Goal: Task Accomplishment & Management: Use online tool/utility

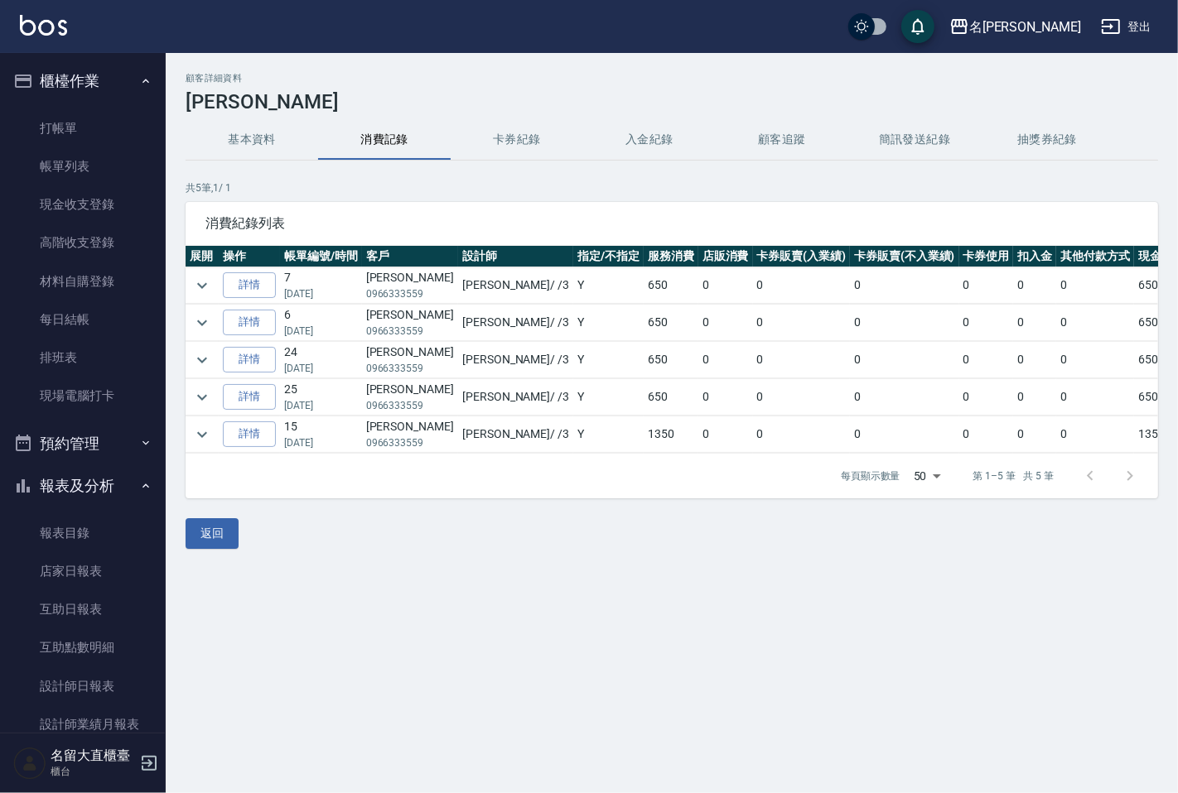
scroll to position [323, 0]
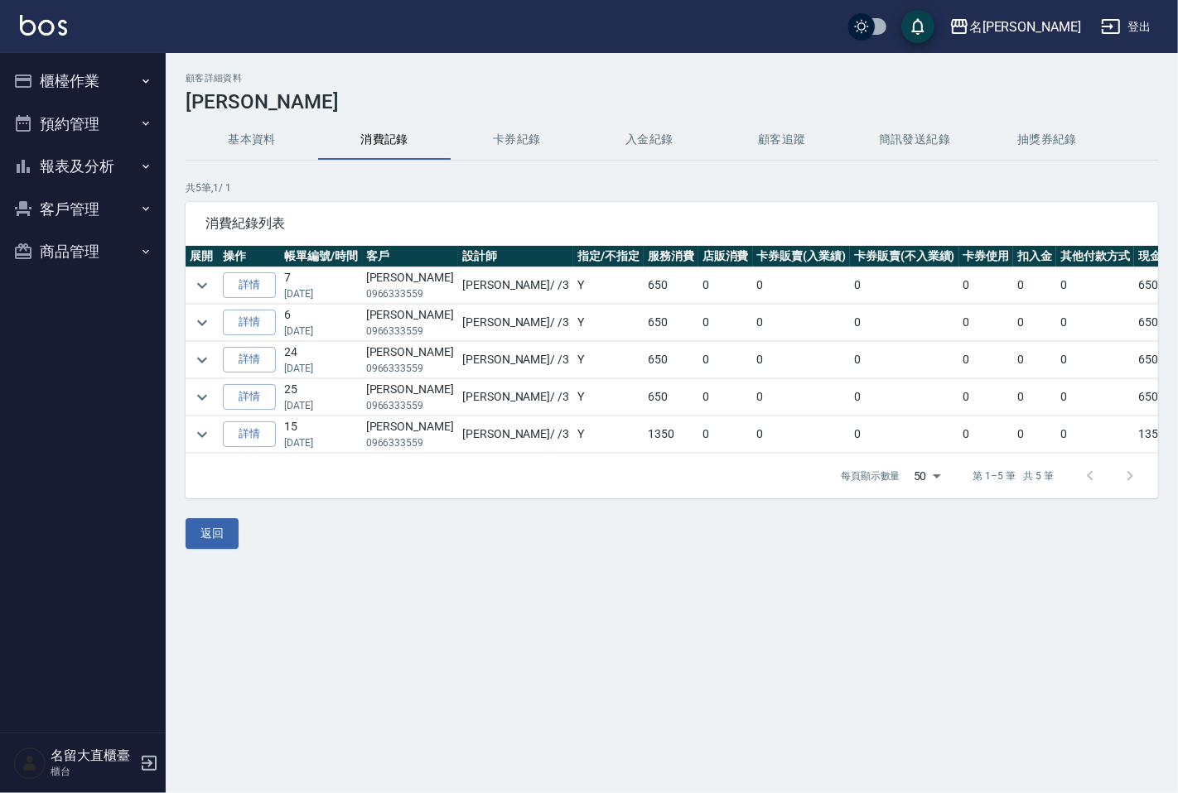
click at [100, 76] on button "櫃檯作業" at bounding box center [83, 81] width 152 height 43
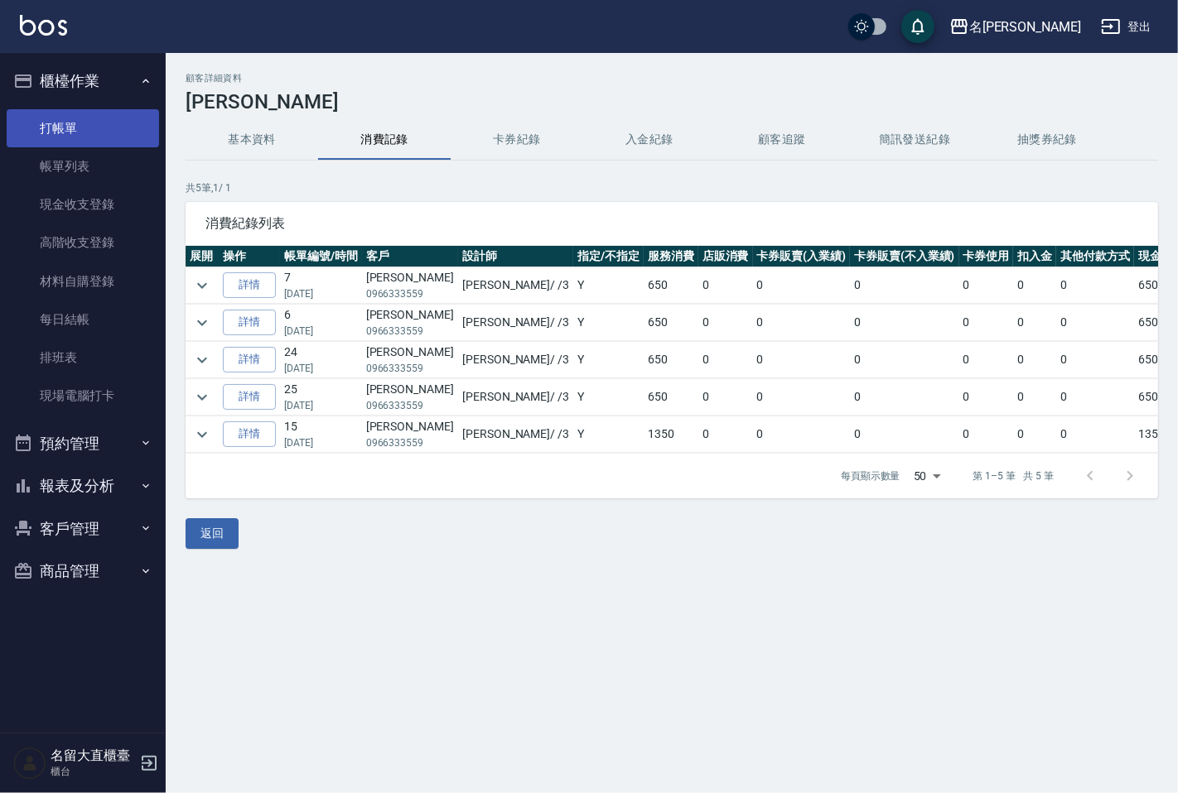
click at [85, 118] on link "打帳單" at bounding box center [83, 128] width 152 height 38
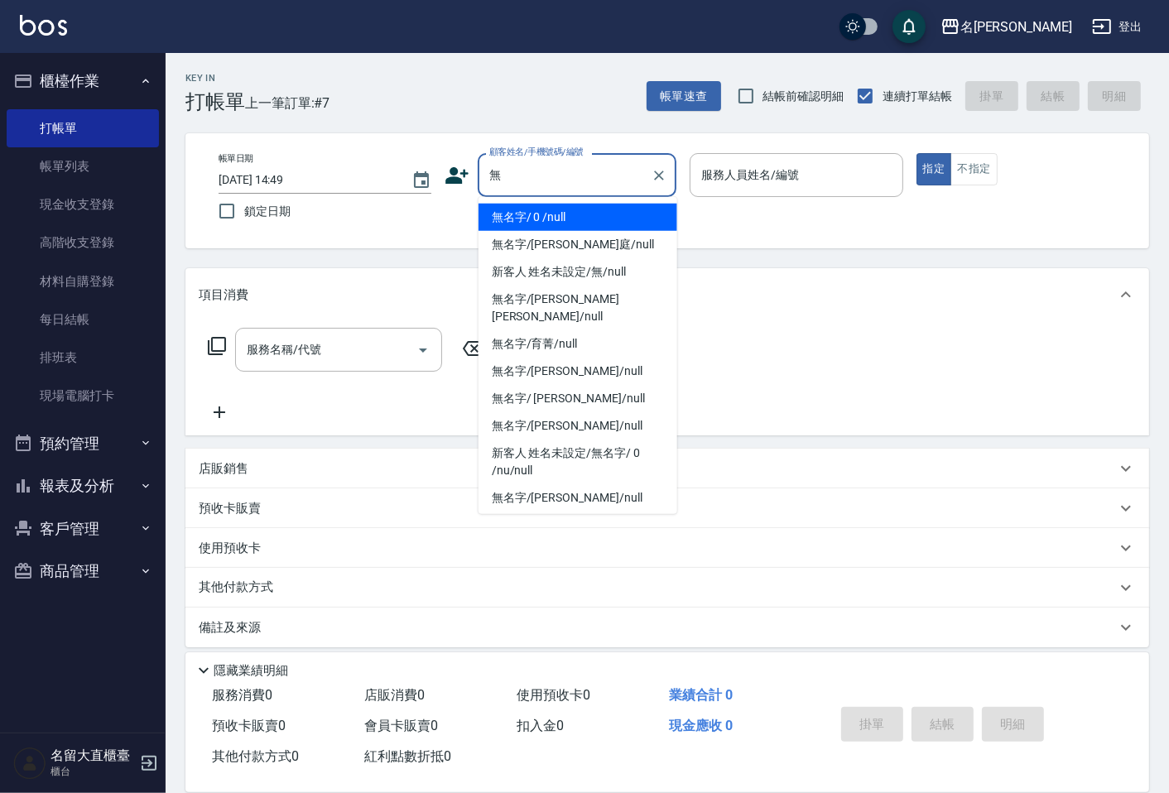
type input "無名字/ 0 /null"
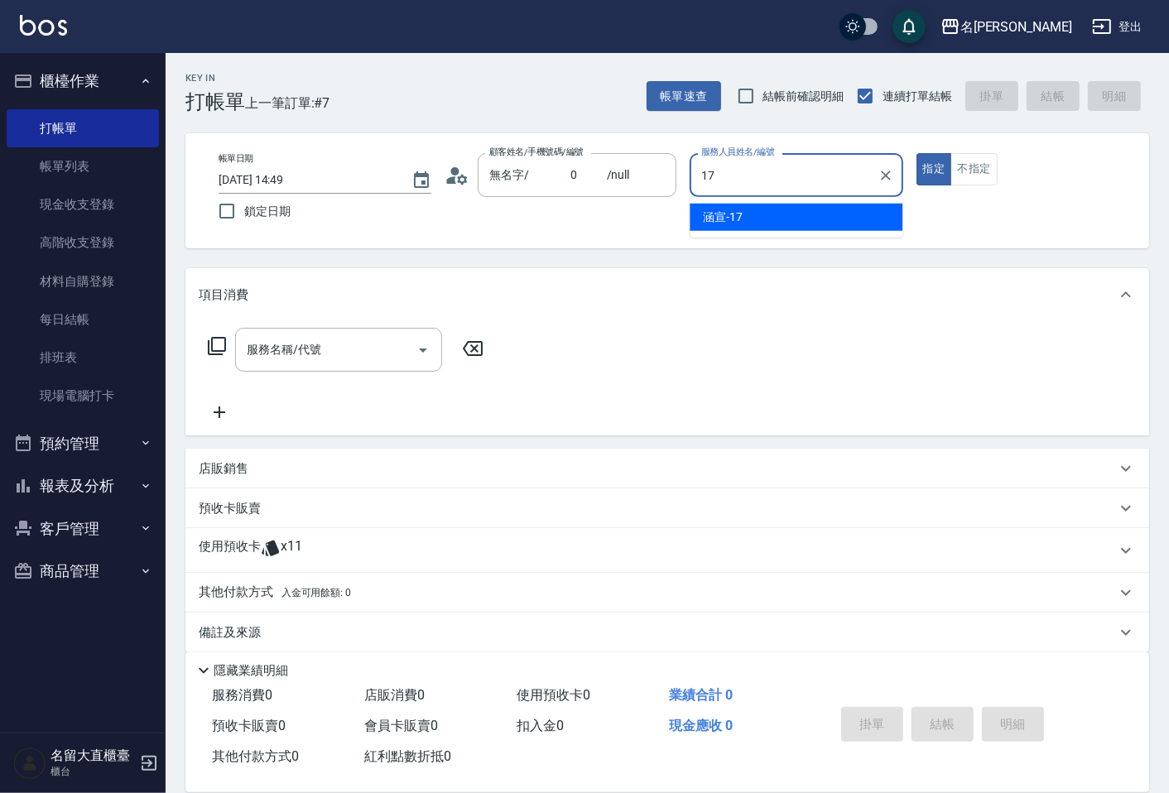
type input "涵宣-17"
type button "true"
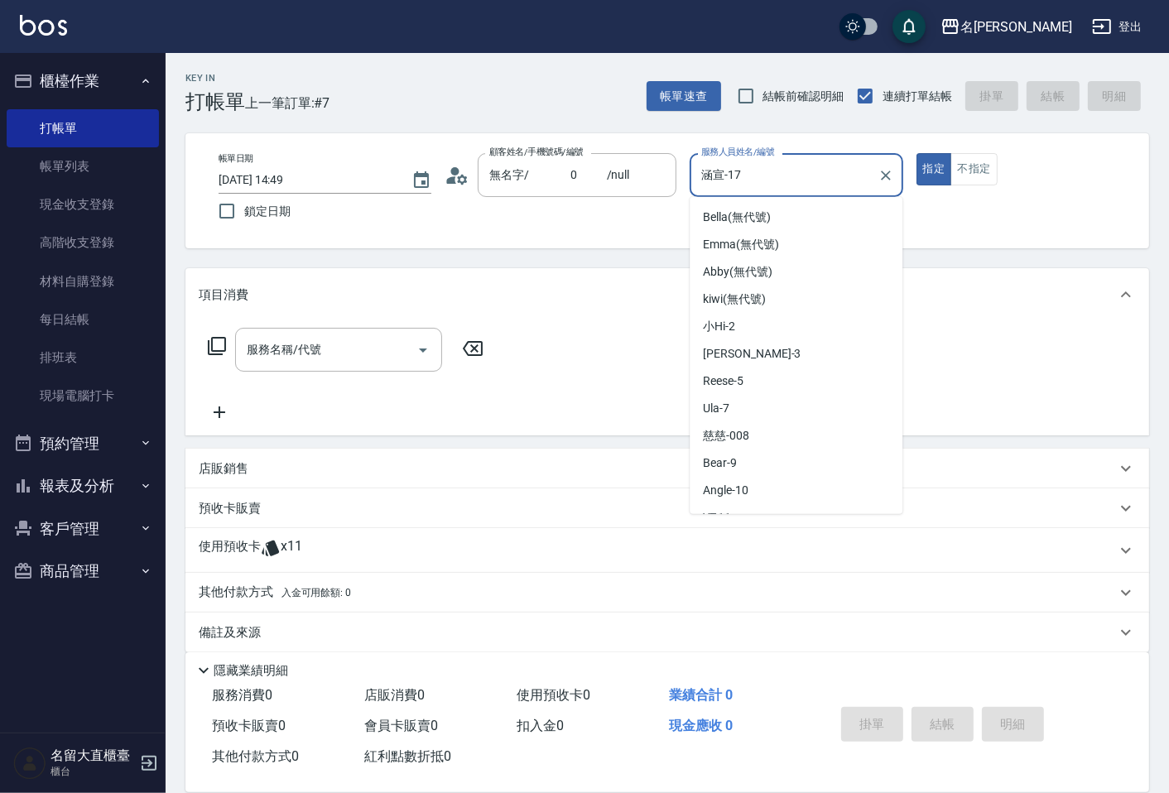
click at [751, 170] on input "涵宣-17" at bounding box center [783, 175] width 173 height 29
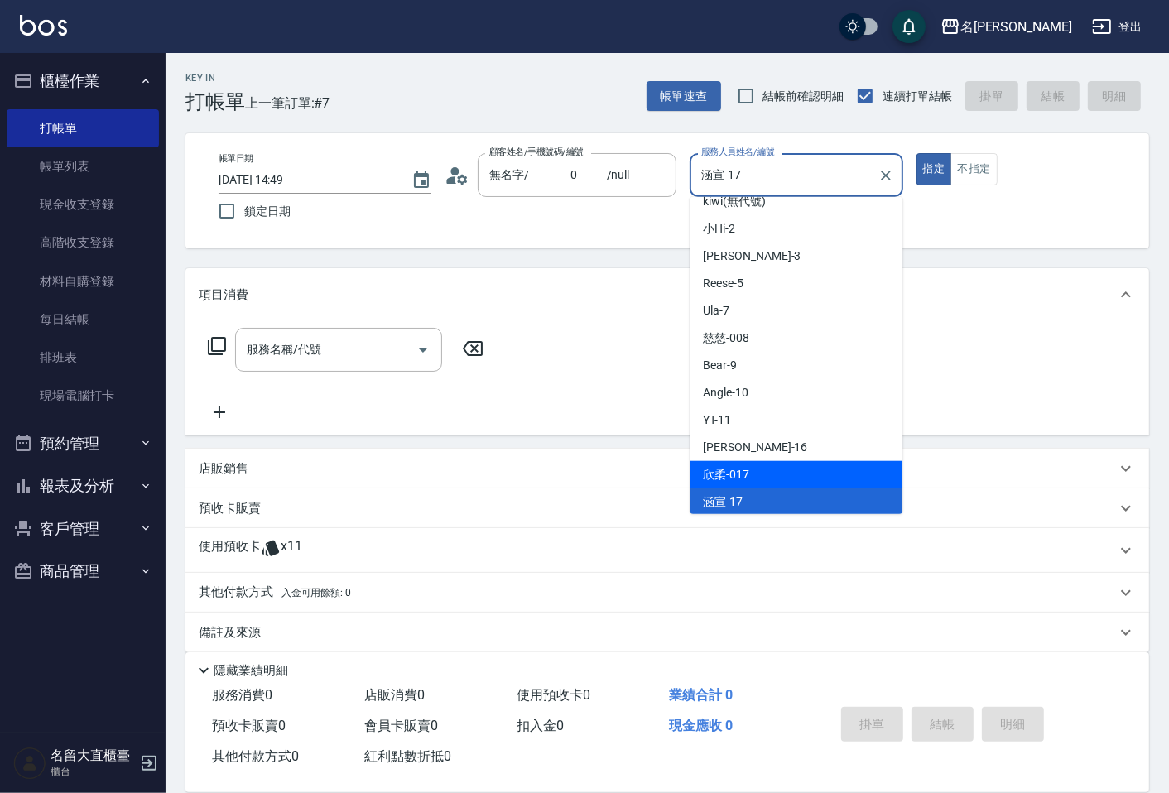
click at [788, 472] on div "欣柔 -017" at bounding box center [796, 474] width 213 height 27
type input "欣柔-017"
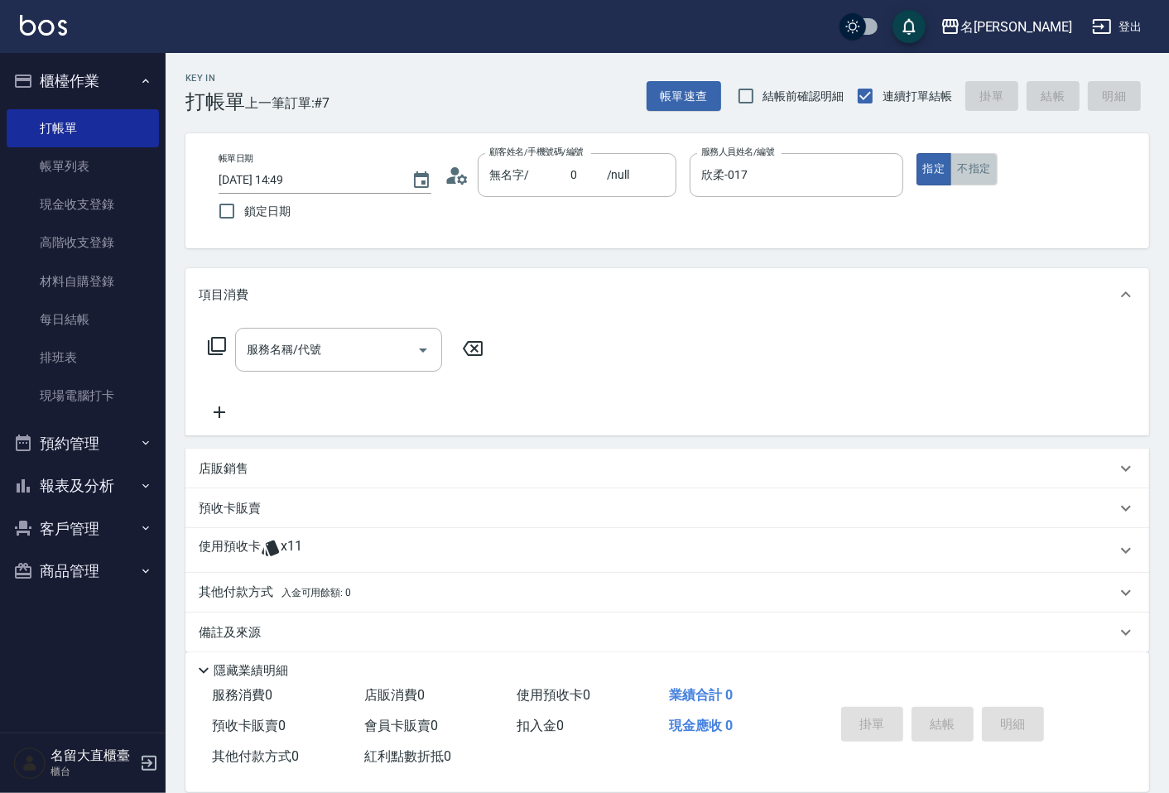
click at [972, 174] on button "不指定" at bounding box center [974, 169] width 46 height 32
click at [934, 172] on button "指定" at bounding box center [935, 169] width 36 height 32
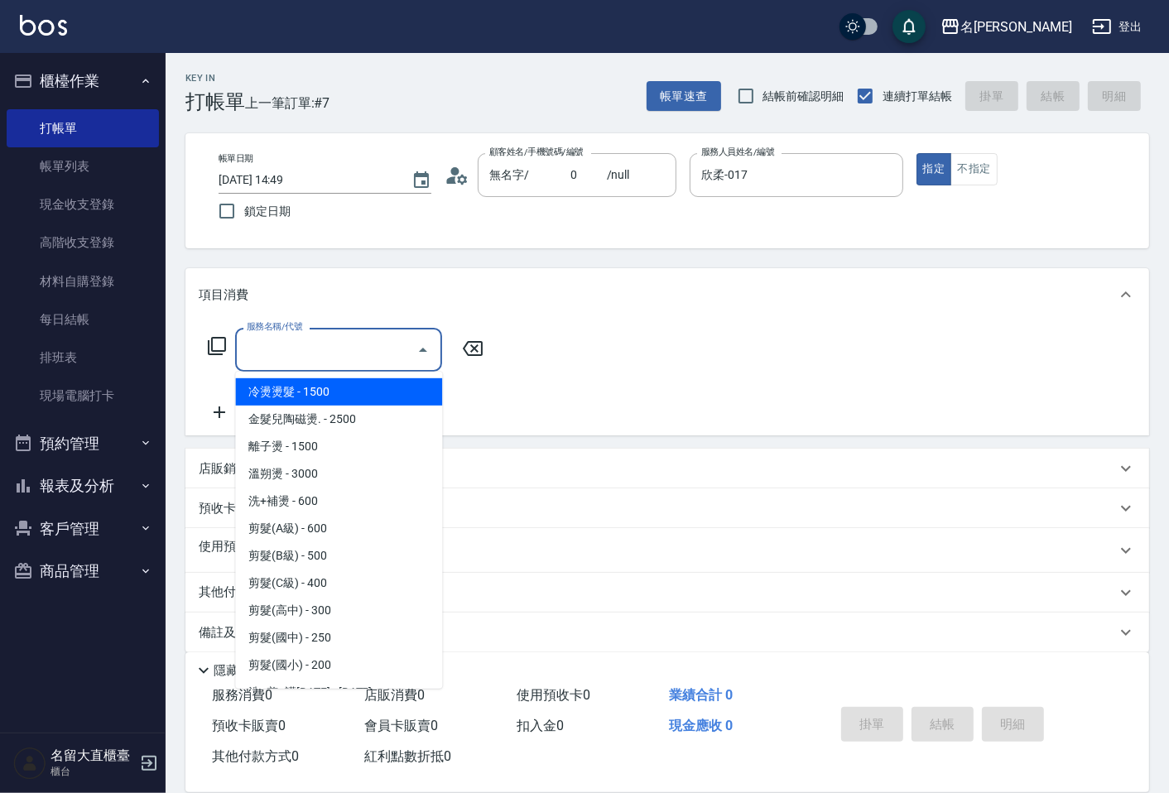
click at [382, 352] on input "服務名稱/代號" at bounding box center [326, 349] width 167 height 29
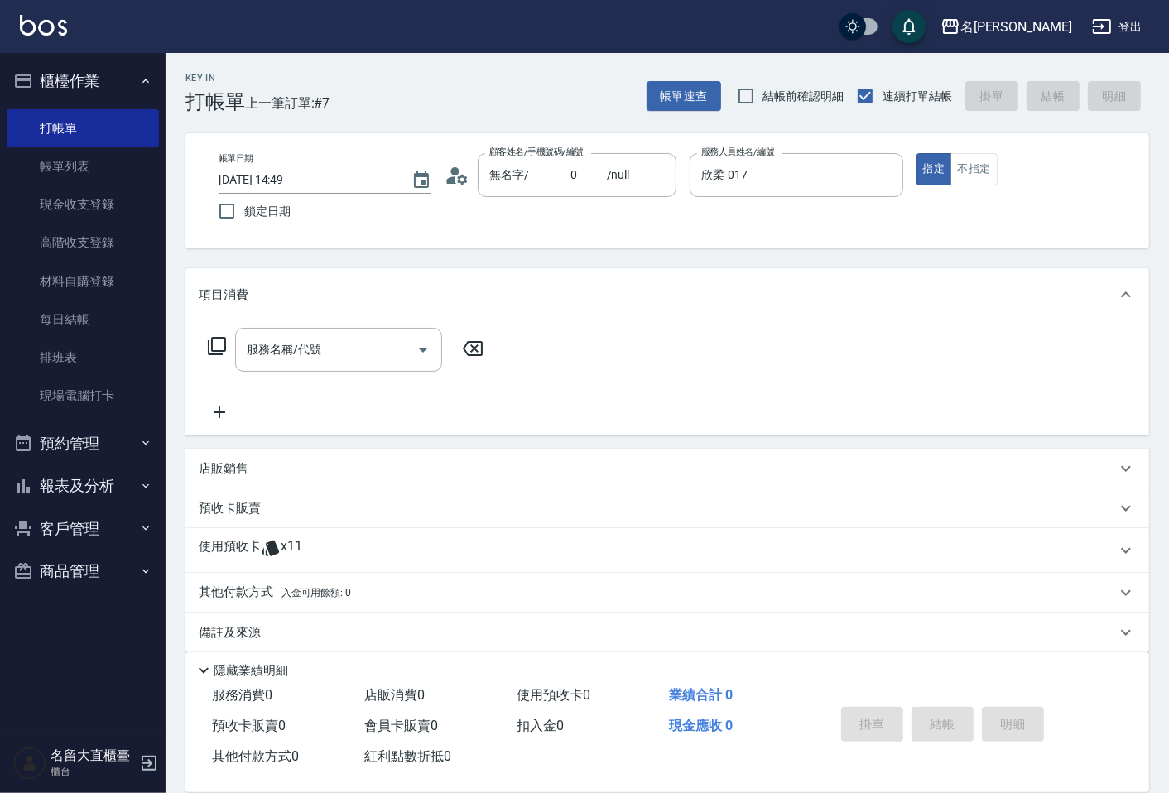
click at [210, 350] on icon at bounding box center [217, 346] width 20 height 20
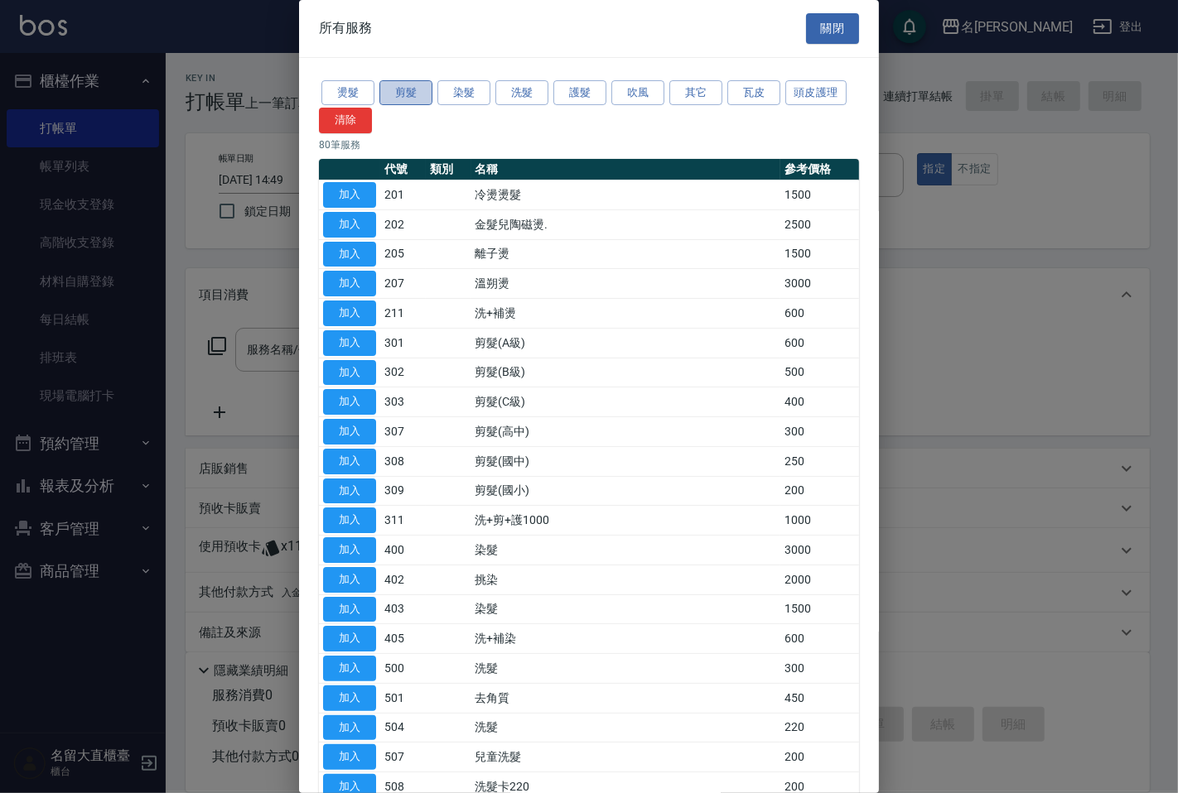
click at [410, 87] on button "剪髮" at bounding box center [405, 93] width 53 height 26
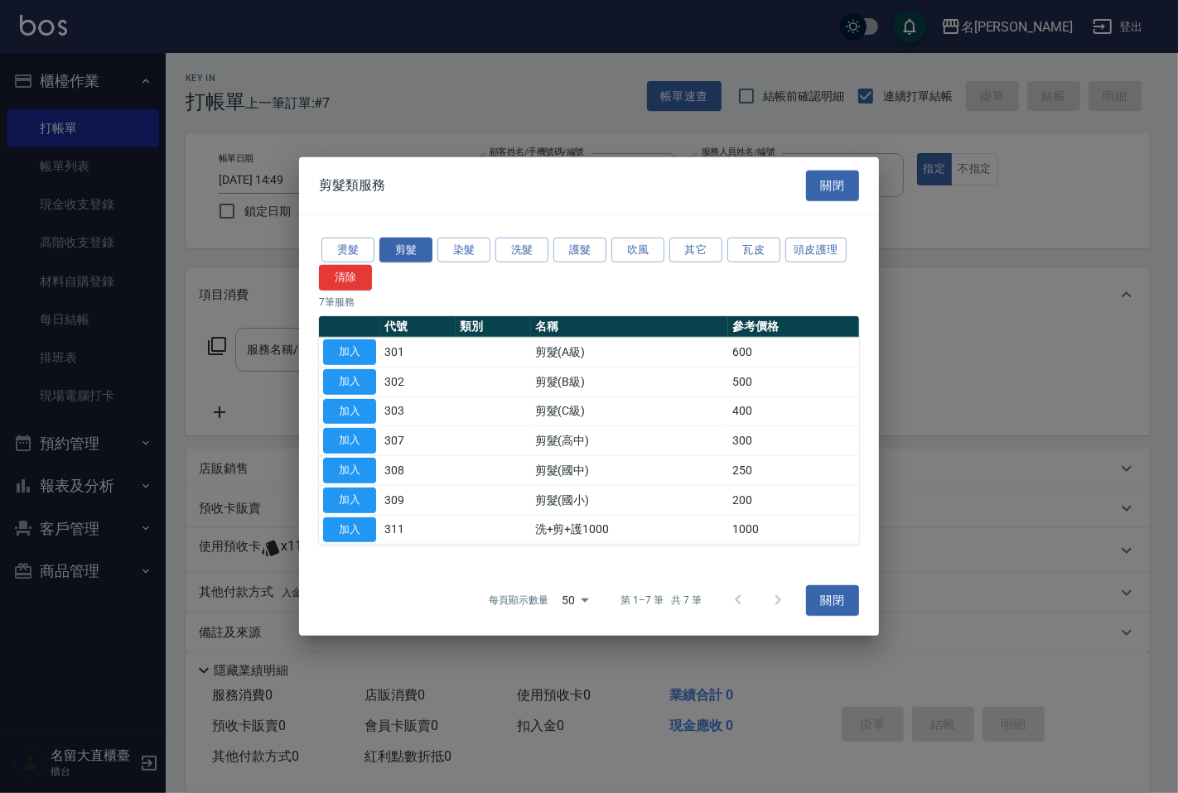
click at [577, 128] on div at bounding box center [589, 396] width 1178 height 793
click at [822, 187] on button "關閉" at bounding box center [832, 186] width 53 height 31
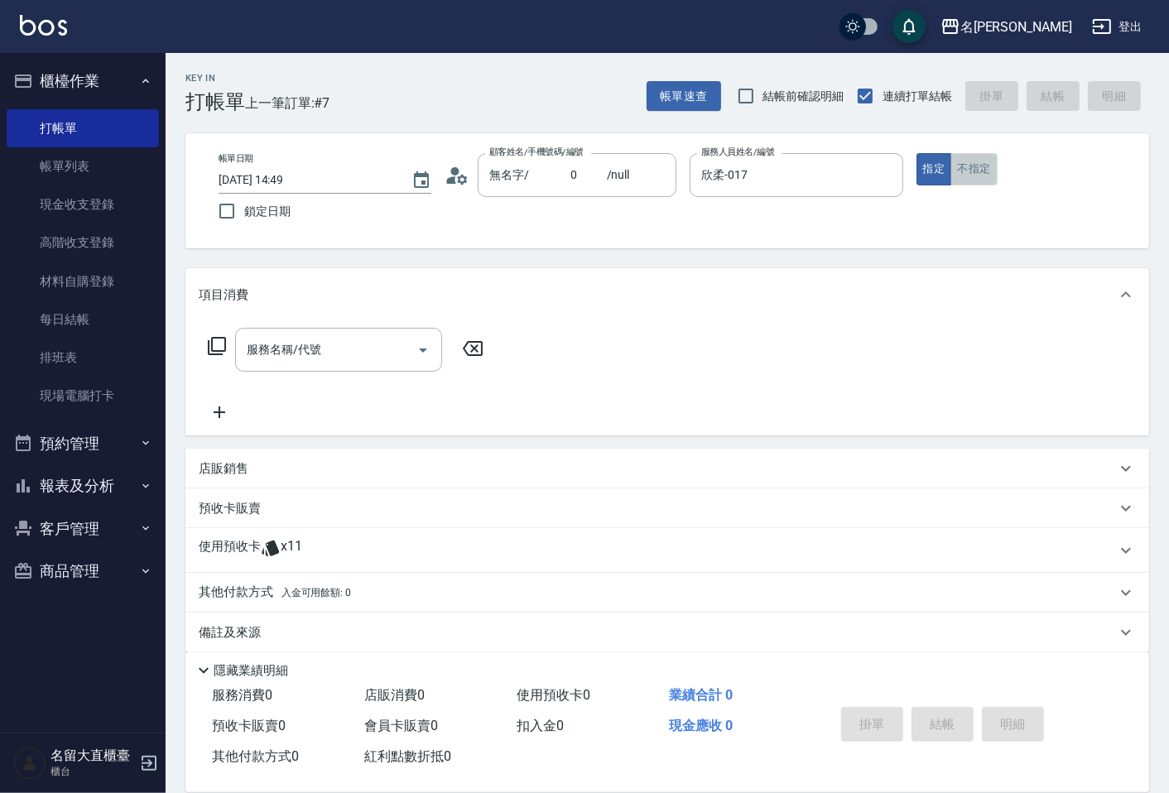
click at [967, 168] on button "不指定" at bounding box center [974, 169] width 46 height 32
click at [404, 342] on input "服務名稱/代號" at bounding box center [326, 349] width 167 height 29
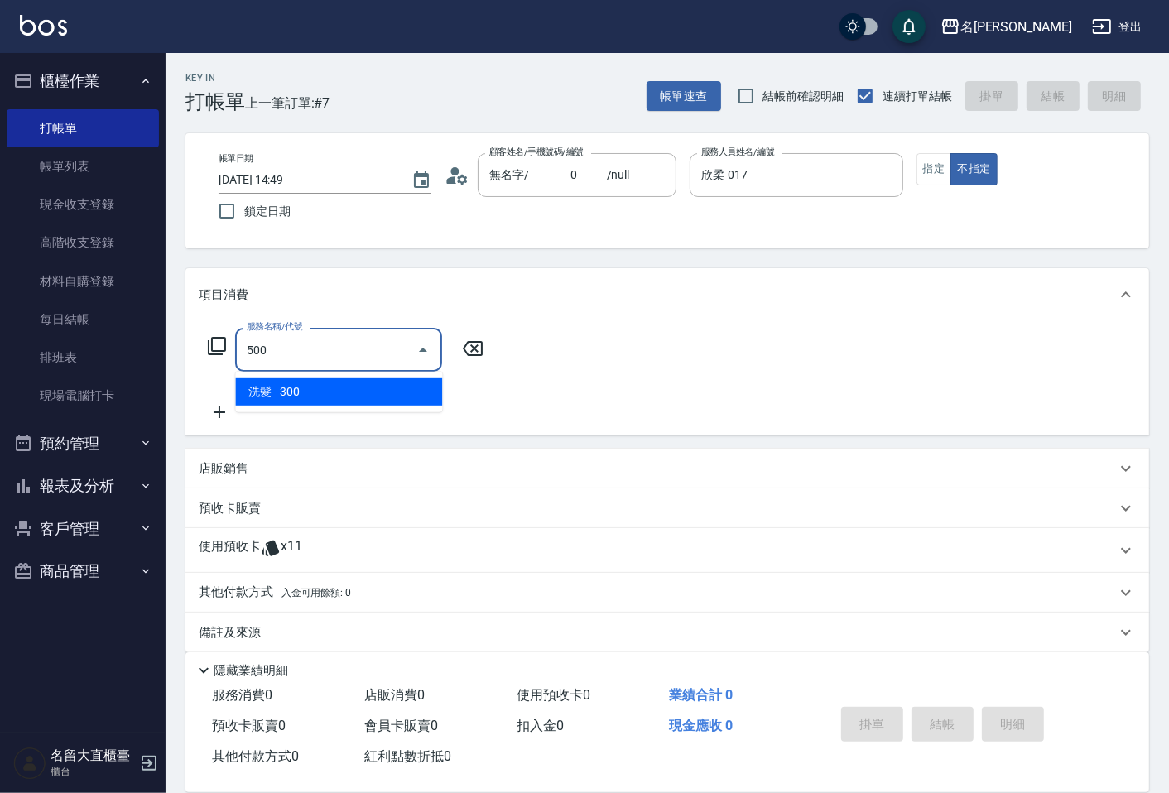
type input "洗髮(500)"
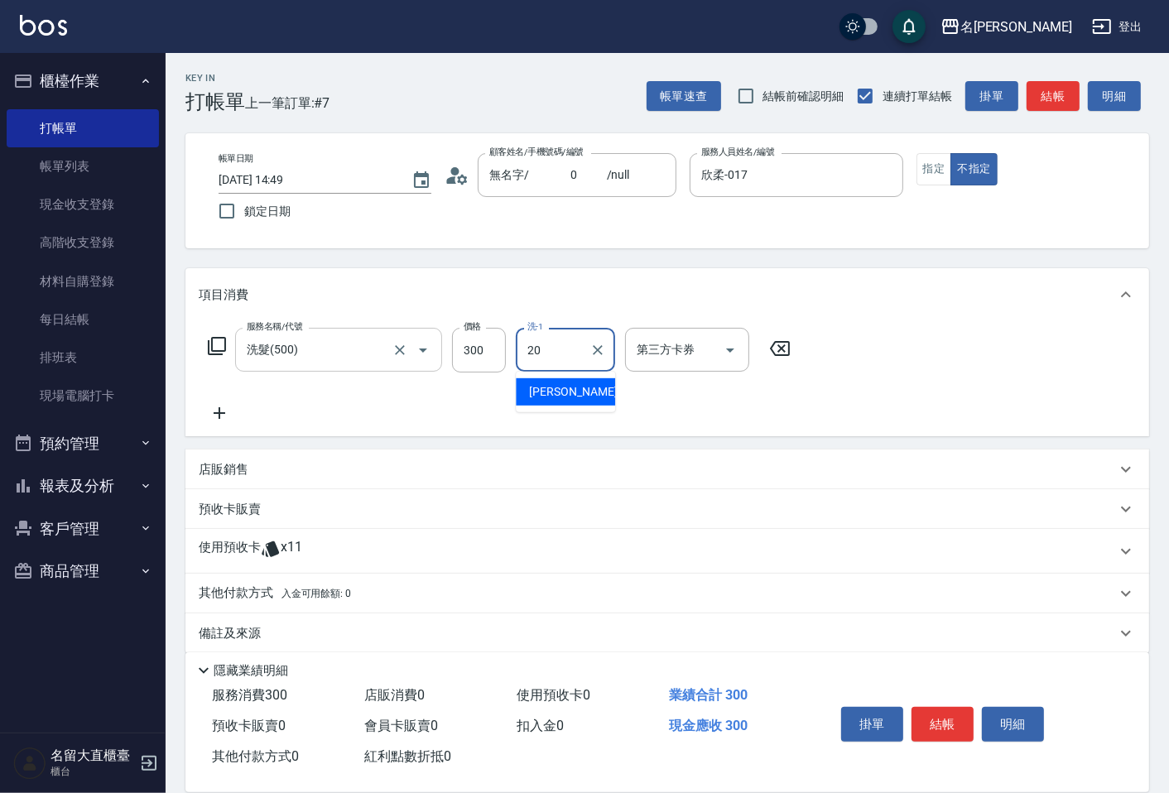
type input "詩雅-20"
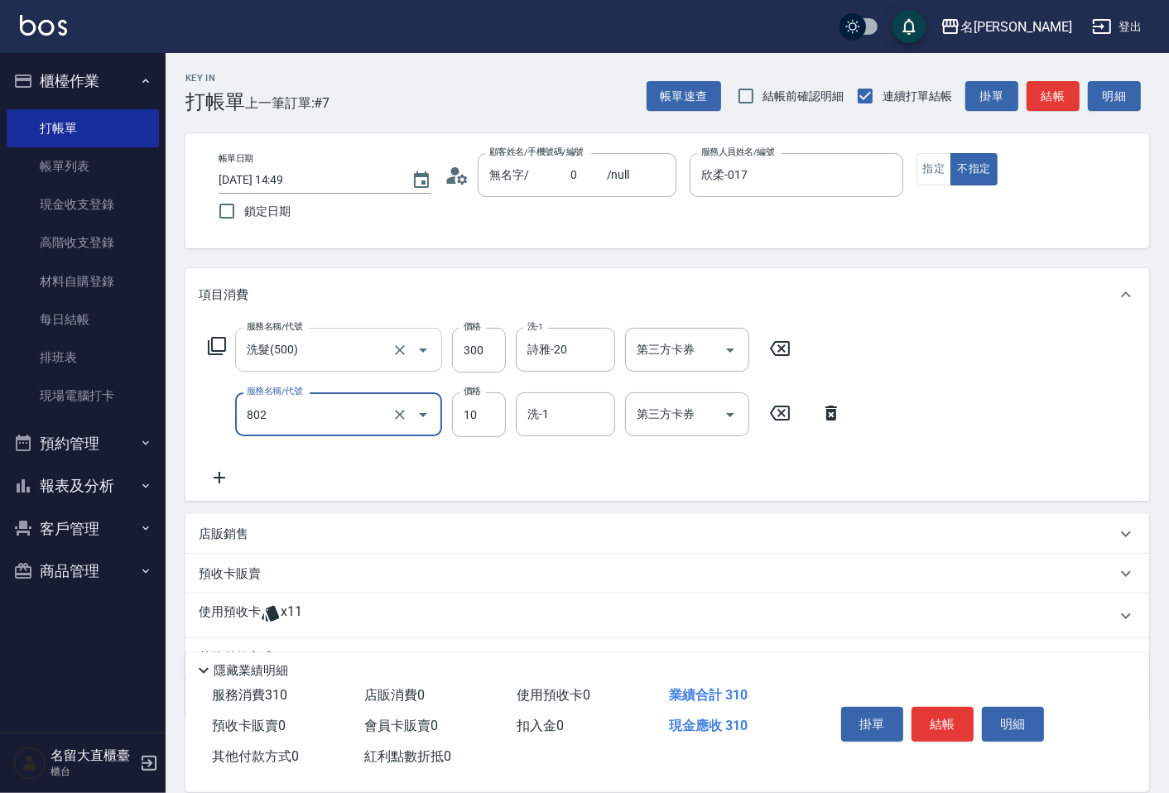
type input "[PERSON_NAME](802)"
type input "20"
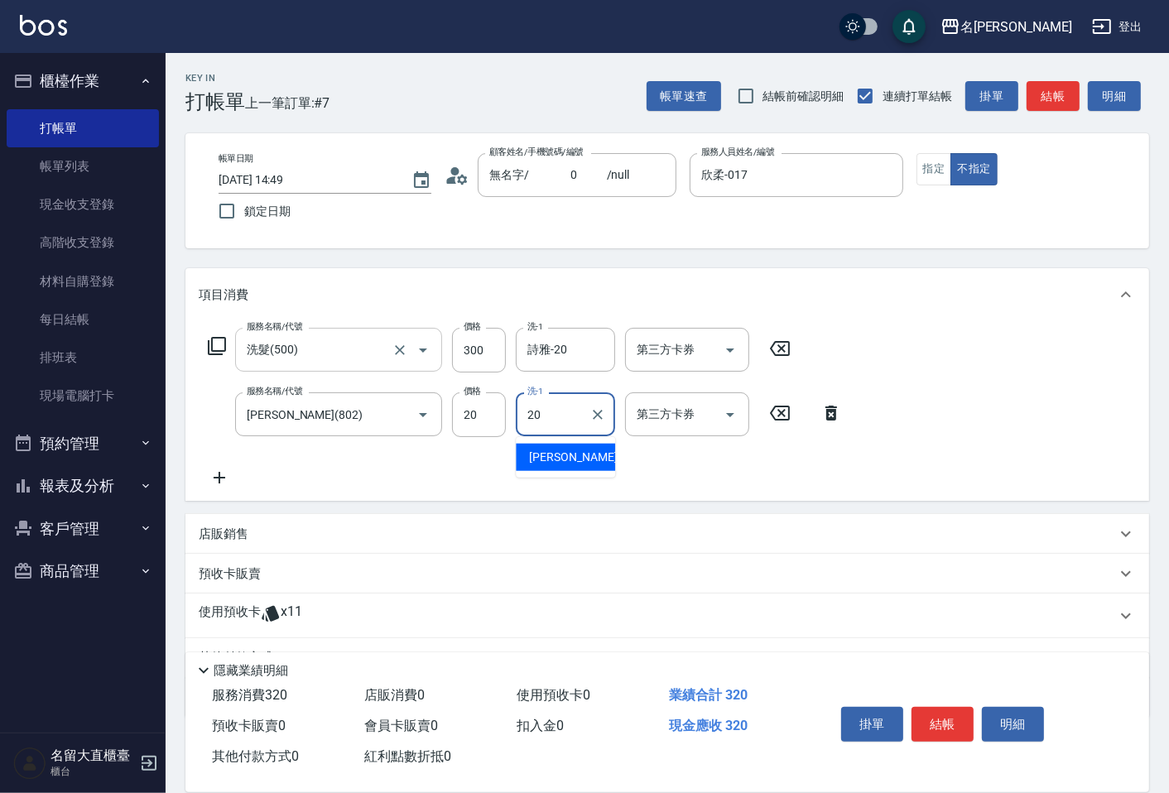
type input "詩雅-20"
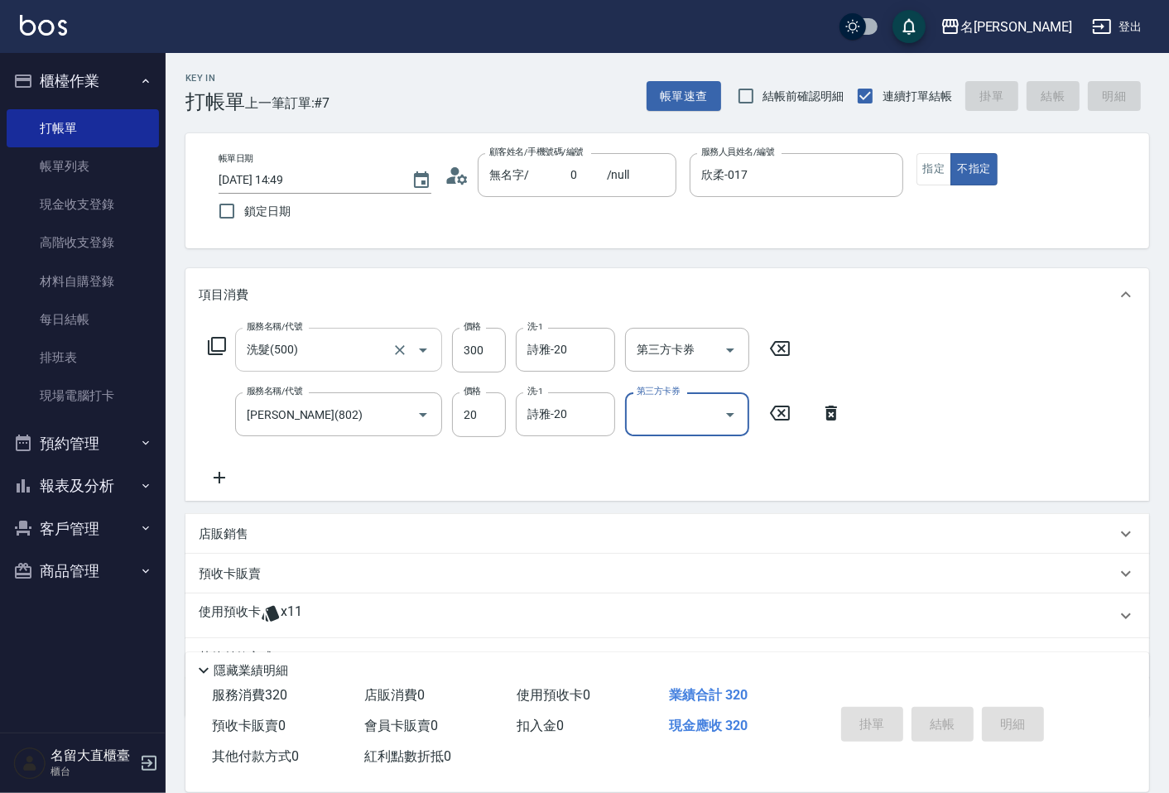
type input "[DATE] 14:50"
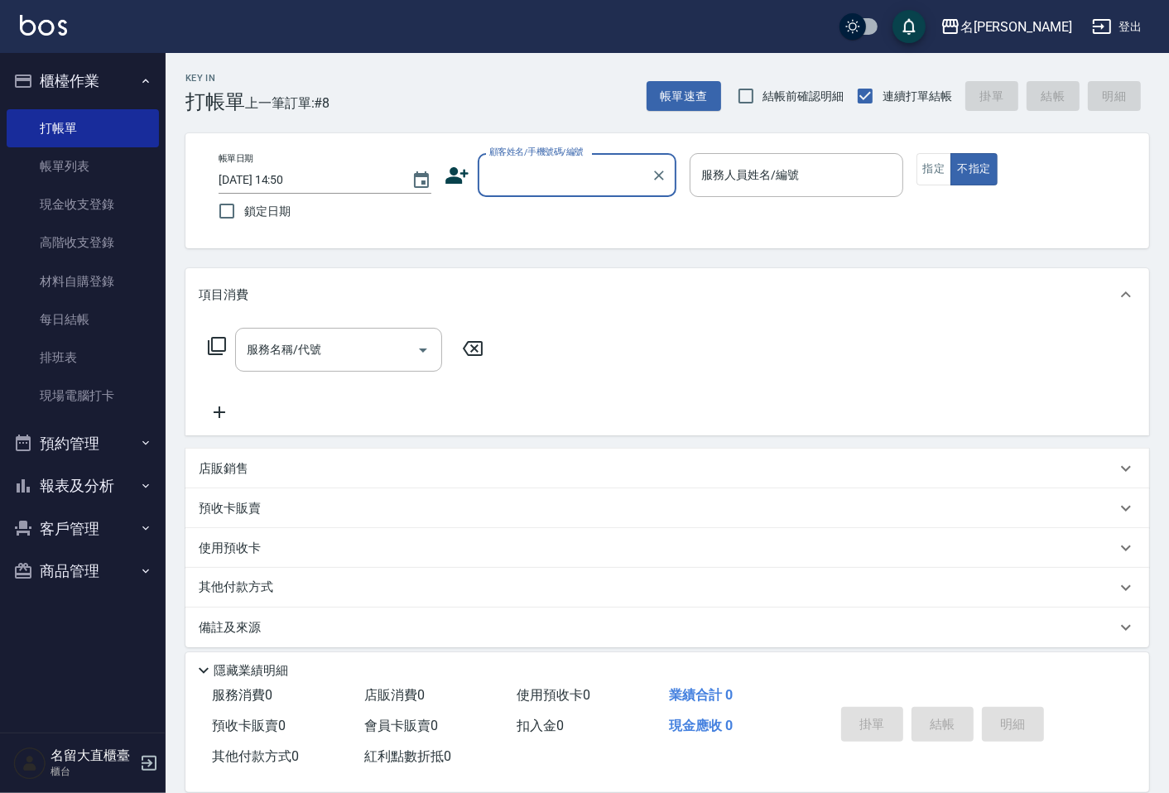
click at [600, 168] on input "顧客姓名/手機號碼/編號" at bounding box center [564, 175] width 159 height 29
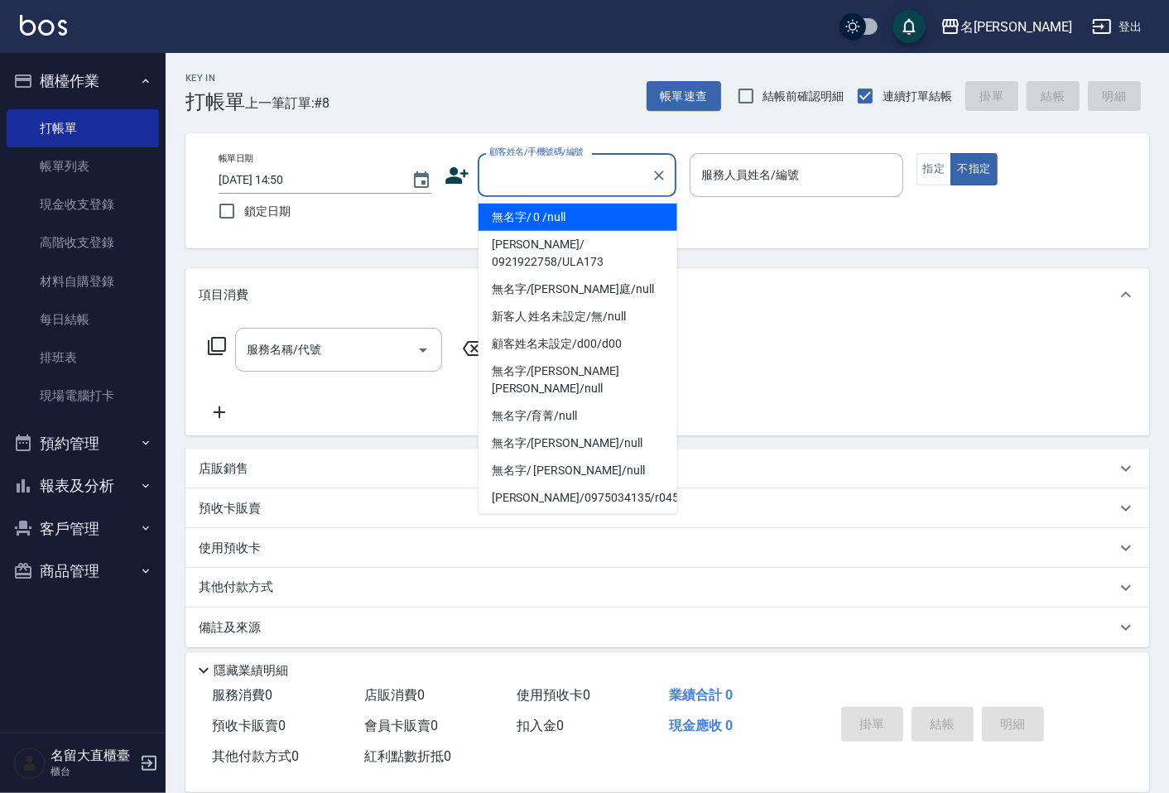
click at [598, 220] on li "無名字/ 0 /null" at bounding box center [578, 217] width 199 height 27
type input "無名字/ 0 /null"
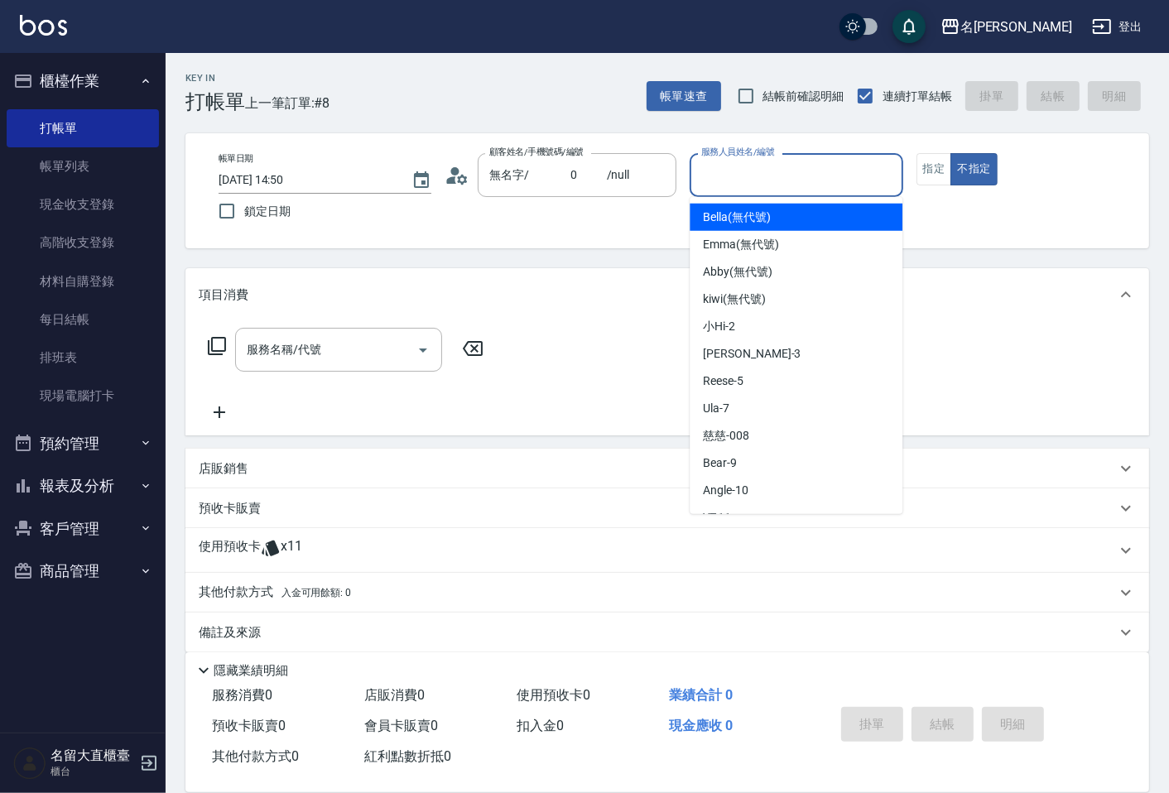
click at [711, 179] on input "服務人員姓名/編號" at bounding box center [796, 175] width 198 height 29
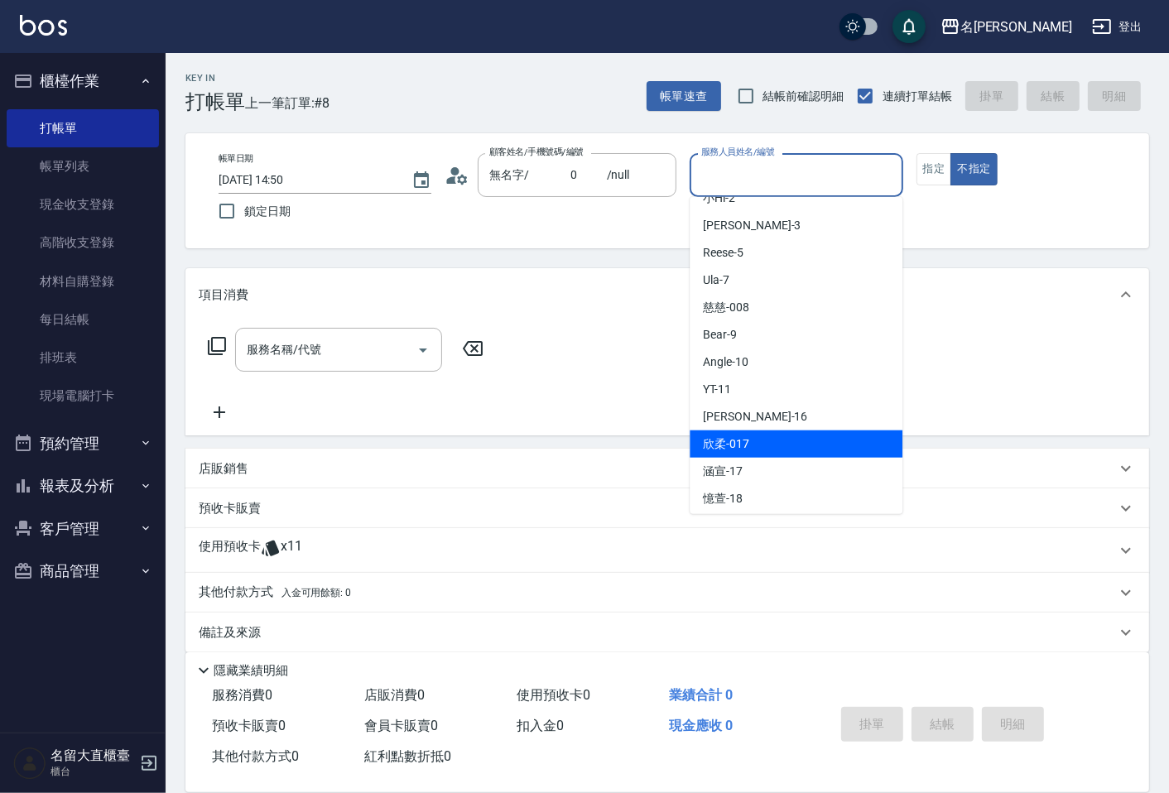
scroll to position [184, 0]
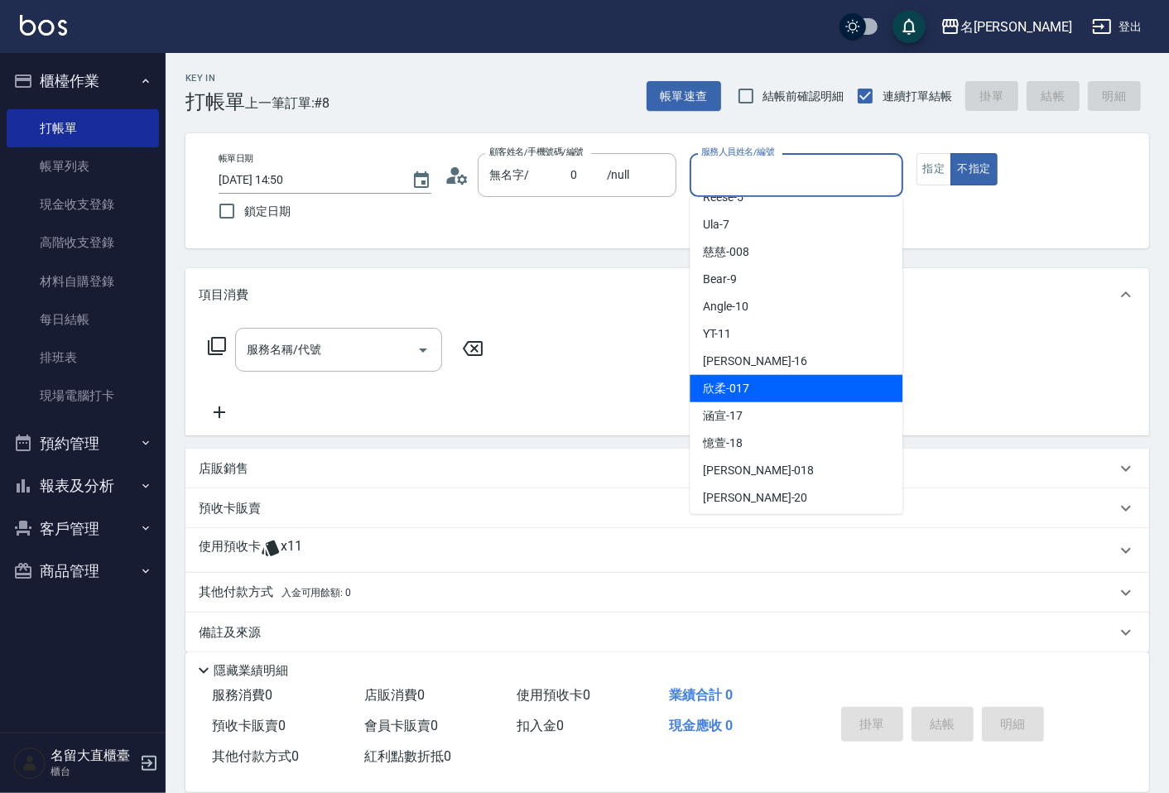
click at [731, 393] on span "欣柔 -017" at bounding box center [726, 388] width 46 height 17
type input "欣柔-017"
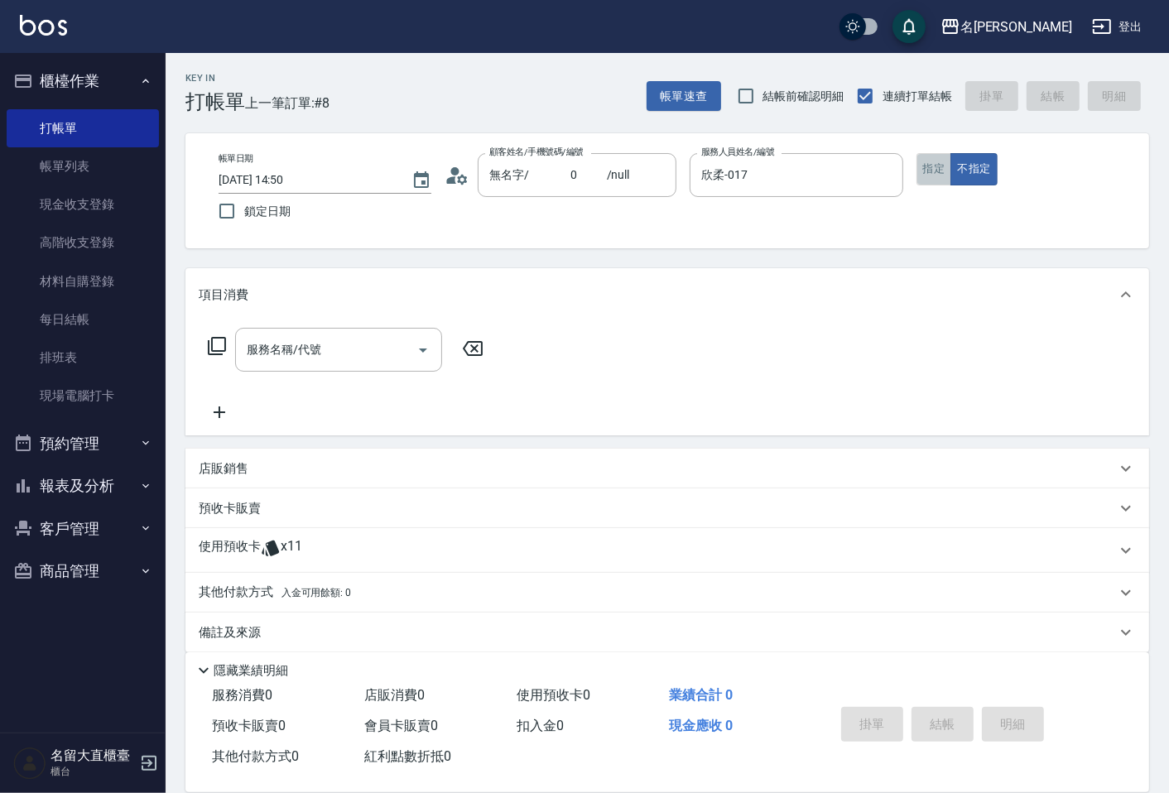
click at [941, 157] on button "指定" at bounding box center [935, 169] width 36 height 32
click at [317, 359] on input "服務名稱/代號" at bounding box center [326, 349] width 167 height 29
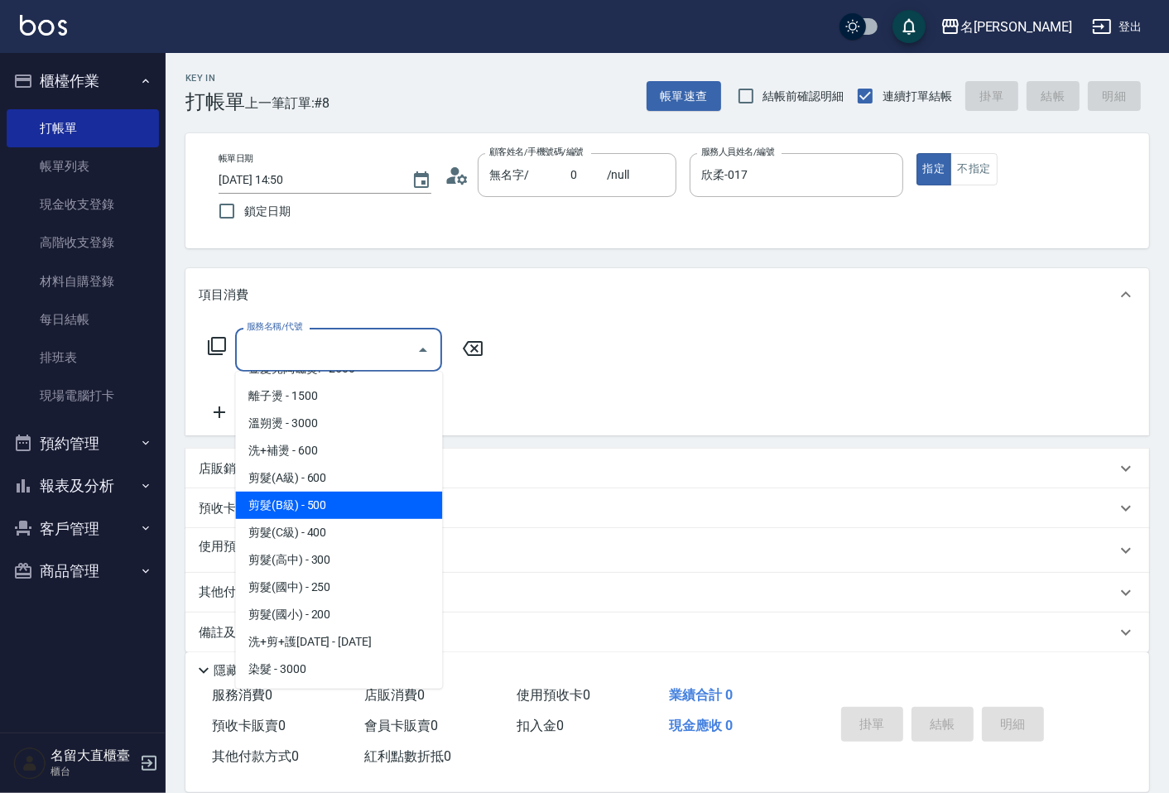
scroll to position [92, 0]
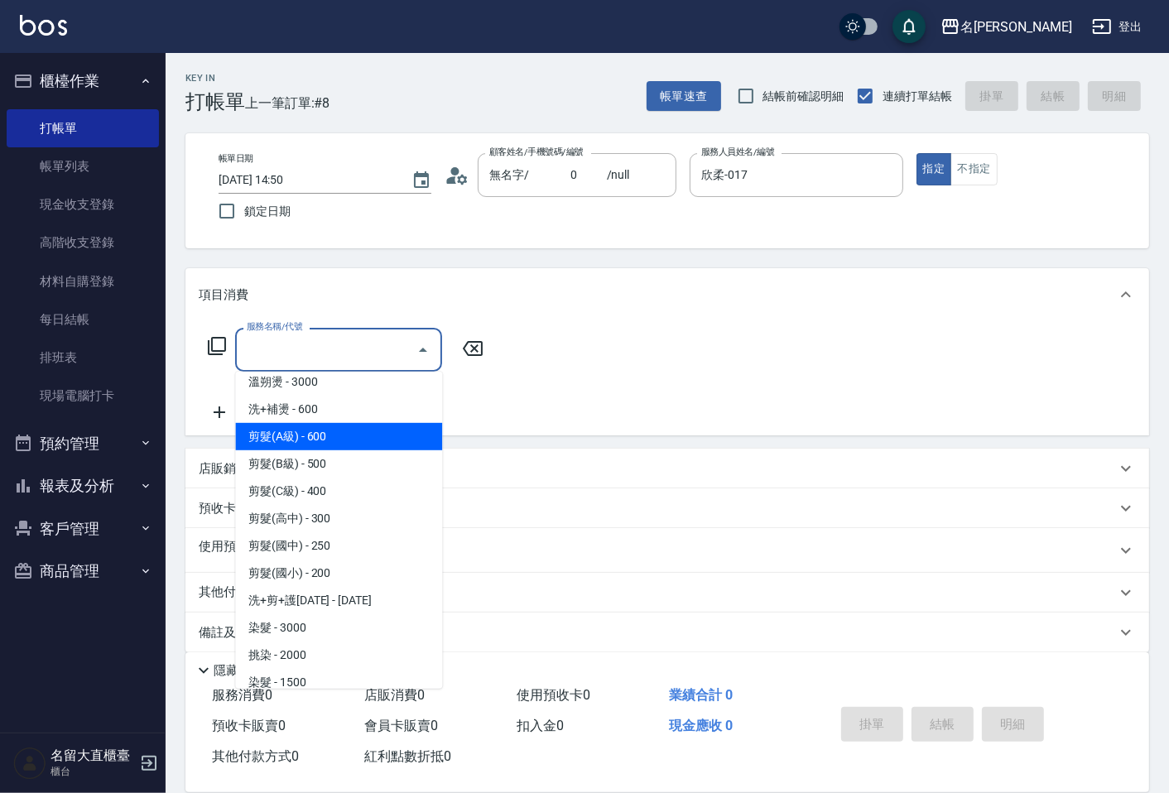
click at [307, 448] on span "剪髮(A級) - 600" at bounding box center [338, 436] width 207 height 27
type input "剪髮(A級)(301)"
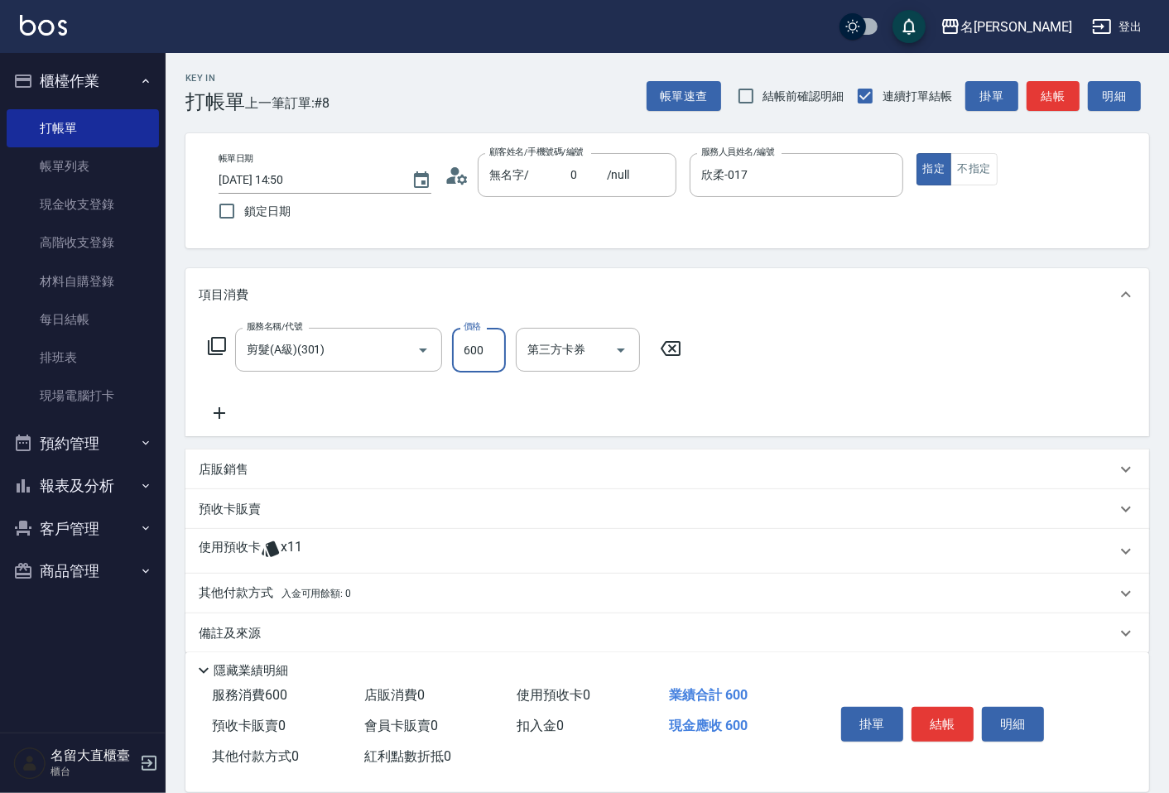
click at [468, 358] on input "600" at bounding box center [479, 350] width 54 height 45
type input "150"
click at [928, 723] on button "結帳" at bounding box center [943, 724] width 62 height 35
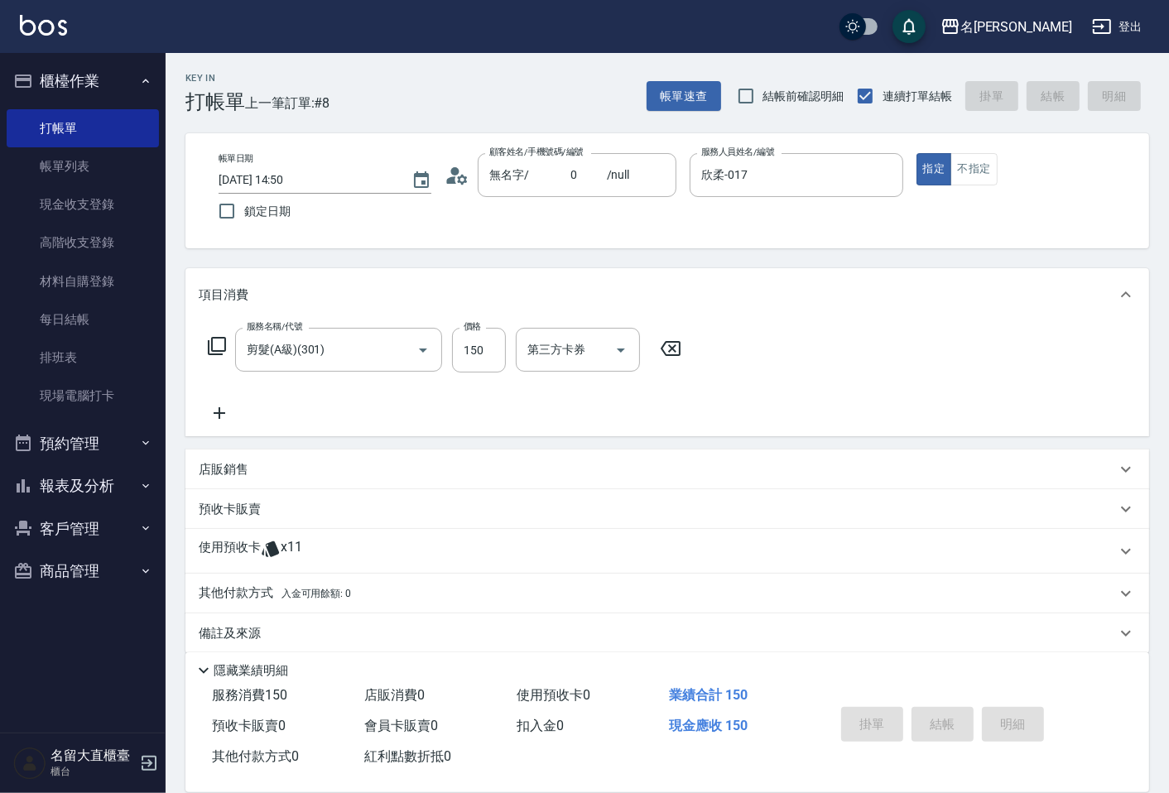
type input "[DATE] 14:53"
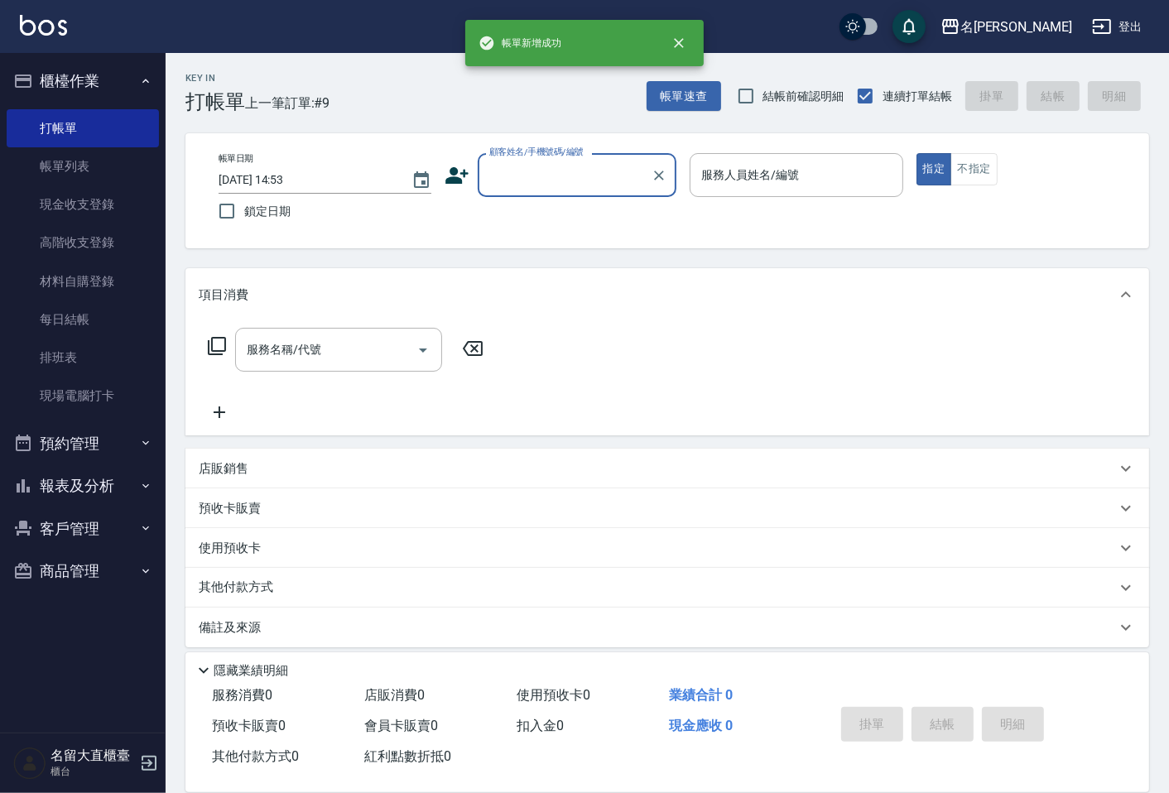
click at [550, 161] on input "顧客姓名/手機號碼/編號" at bounding box center [564, 175] width 159 height 29
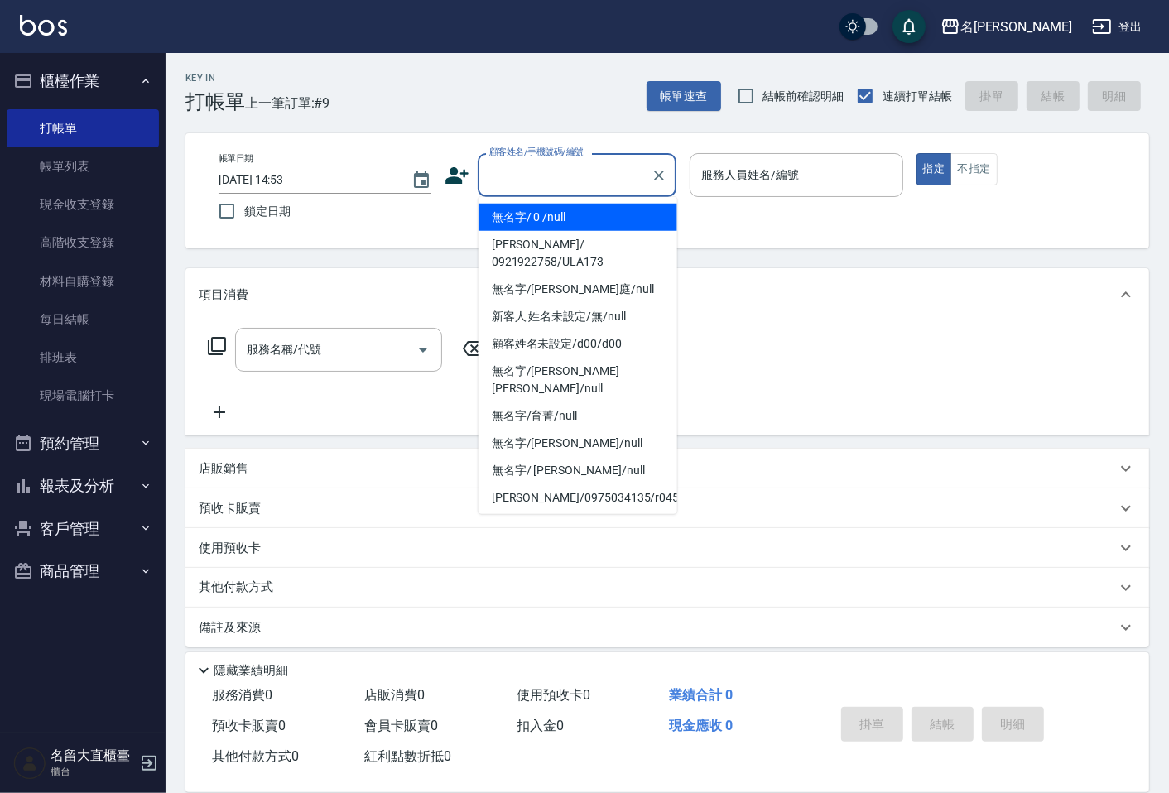
click at [599, 219] on li "無名字/ 0 /null" at bounding box center [578, 217] width 199 height 27
type input "無名字/ 0 /null"
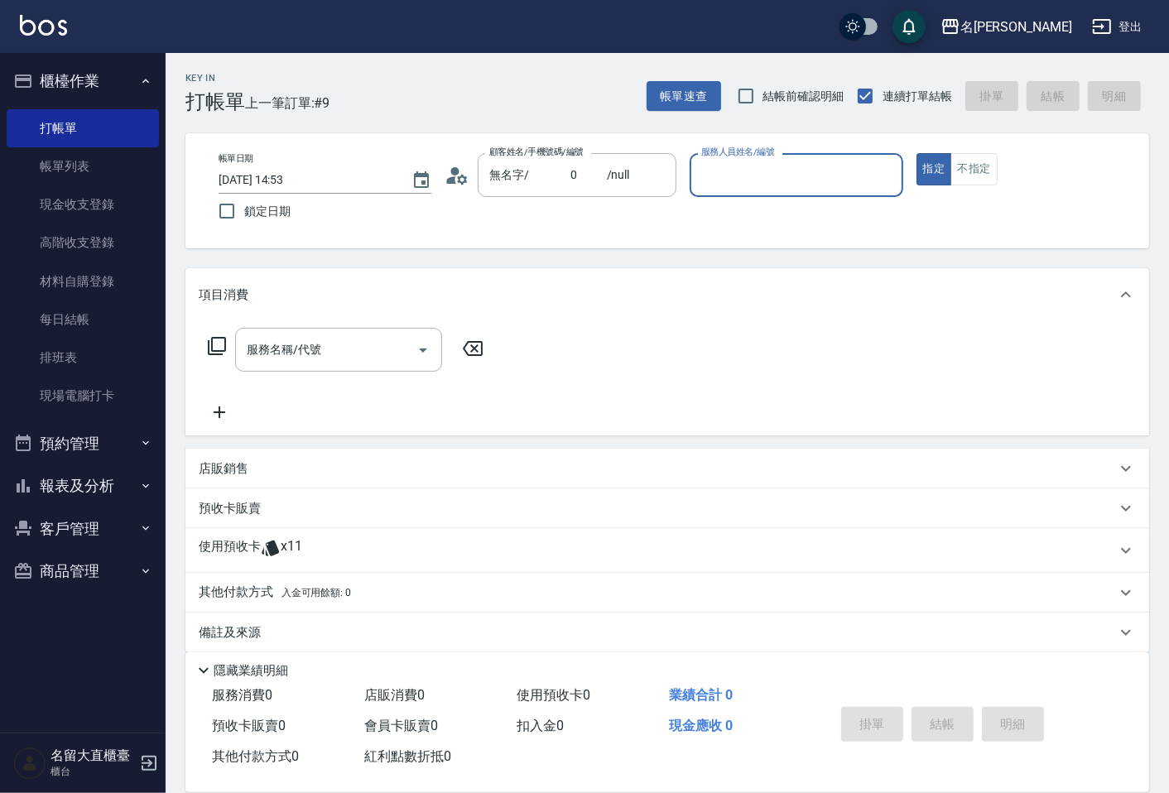
click at [698, 186] on input "服務人員姓名/編號" at bounding box center [796, 175] width 198 height 29
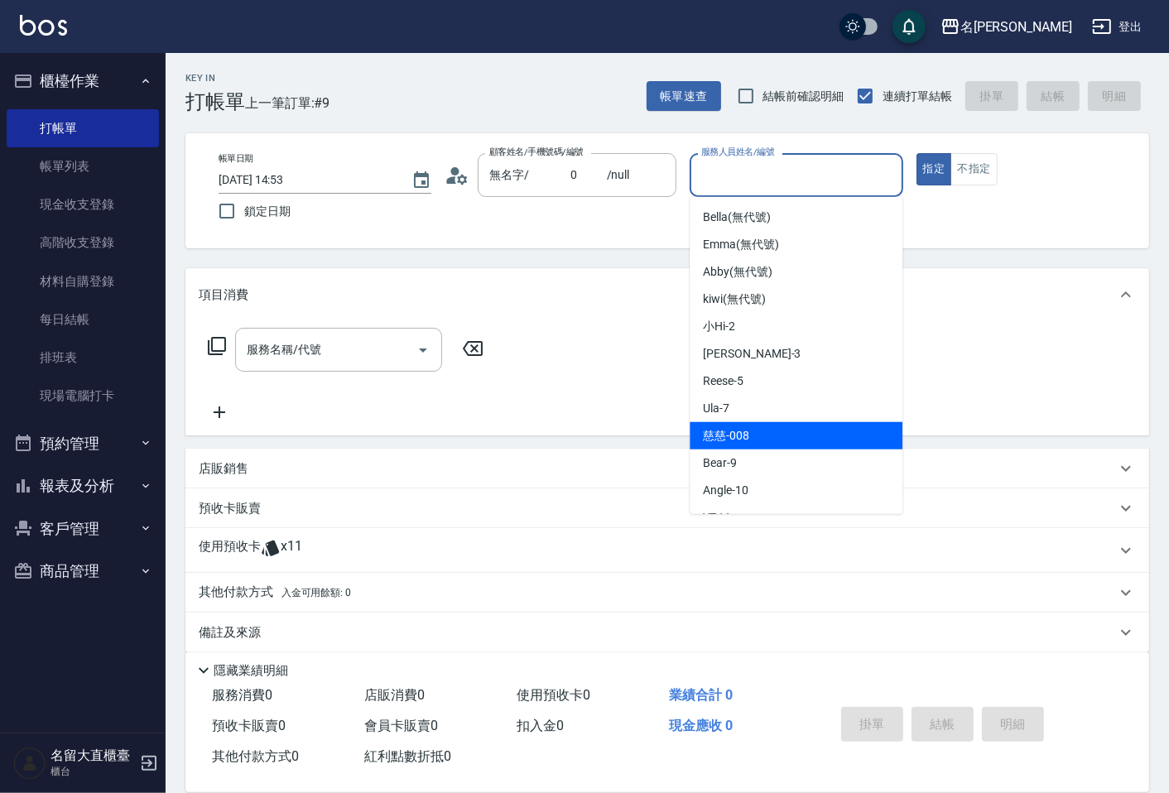
scroll to position [242, 0]
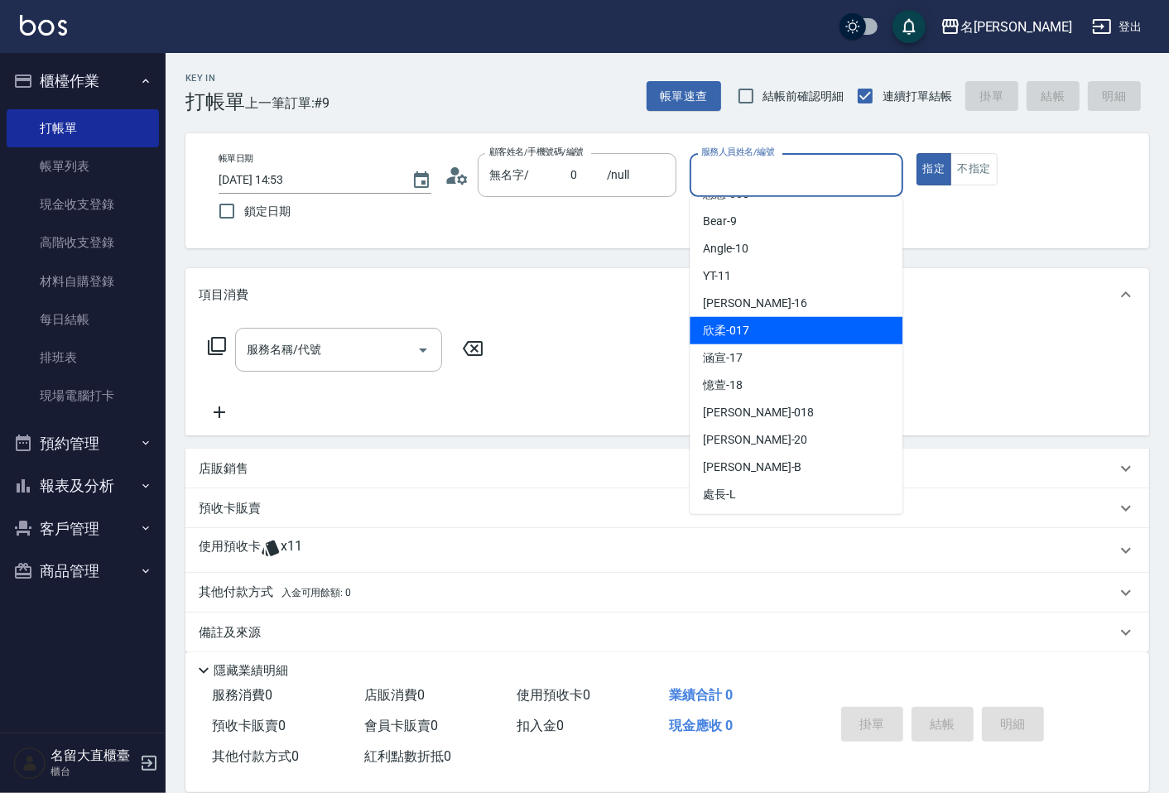
click at [767, 332] on div "欣柔 -017" at bounding box center [796, 330] width 213 height 27
type input "欣柔-017"
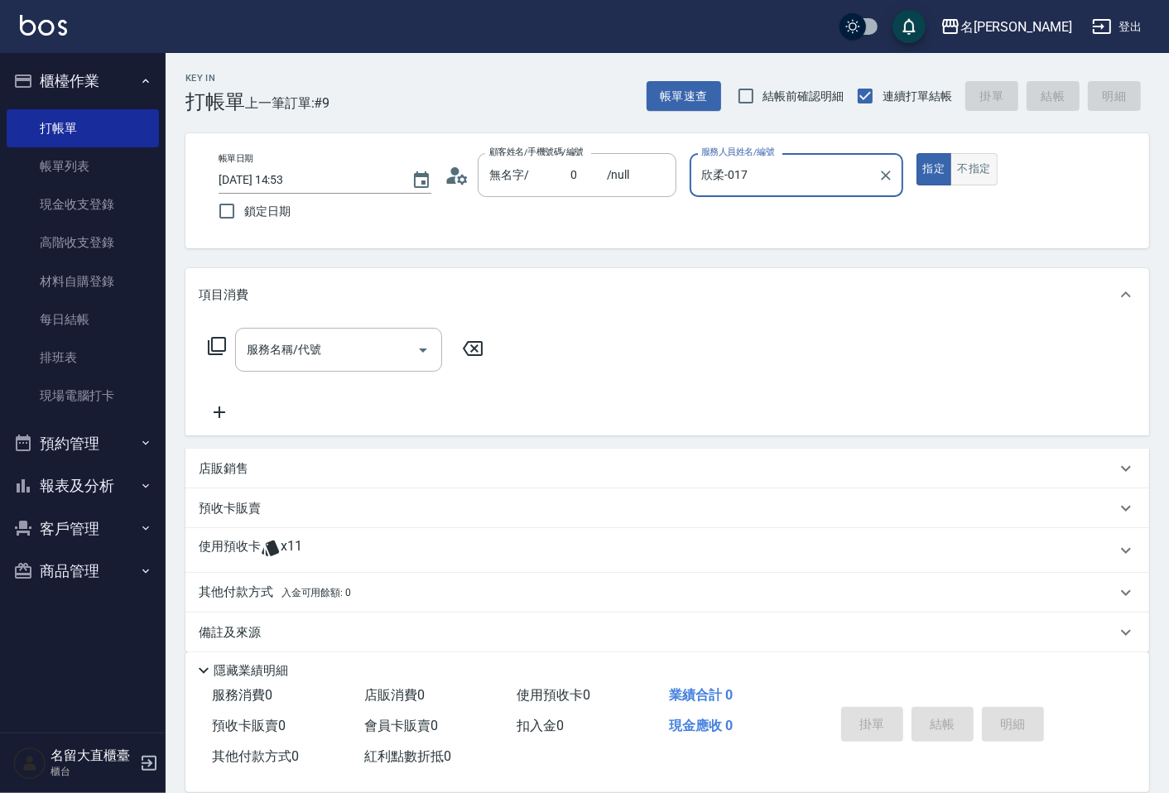
click at [973, 185] on button "不指定" at bounding box center [974, 169] width 46 height 32
click at [340, 334] on div "服務名稱/代號" at bounding box center [338, 350] width 207 height 44
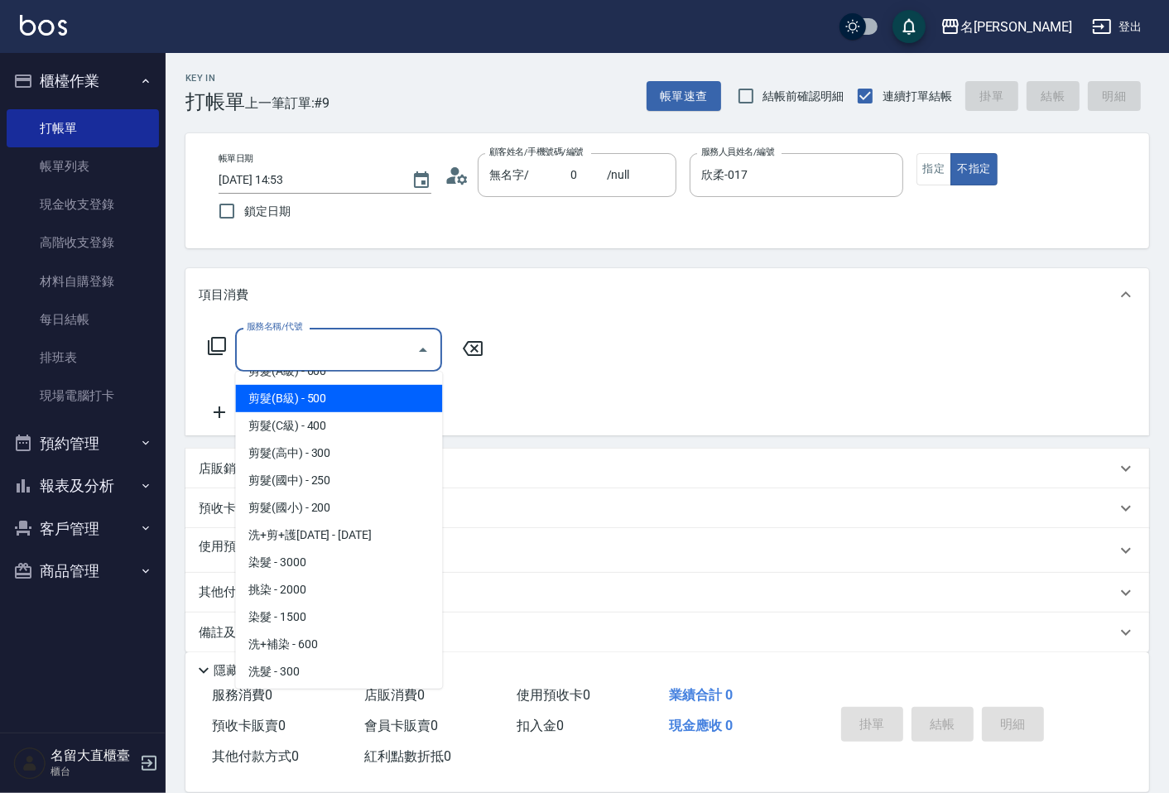
scroll to position [276, 0]
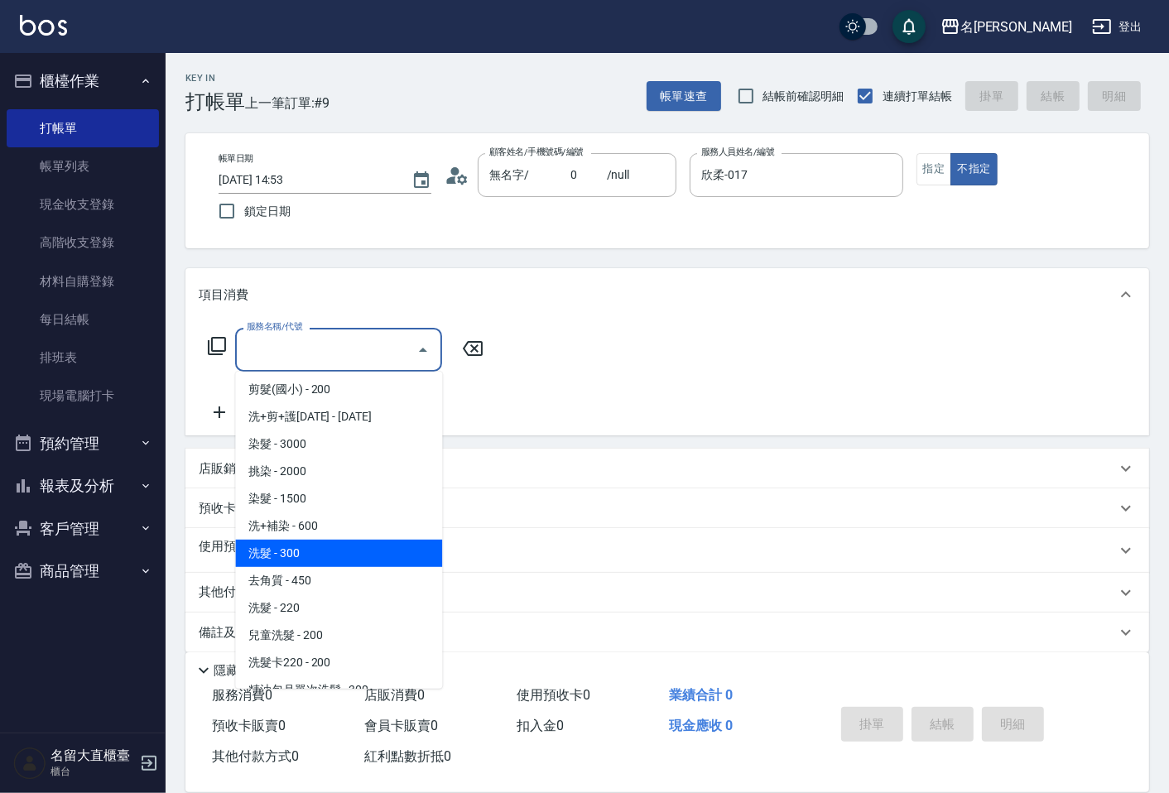
click at [321, 544] on span "洗髮 - 300" at bounding box center [338, 553] width 207 height 27
type input "洗髮(500)"
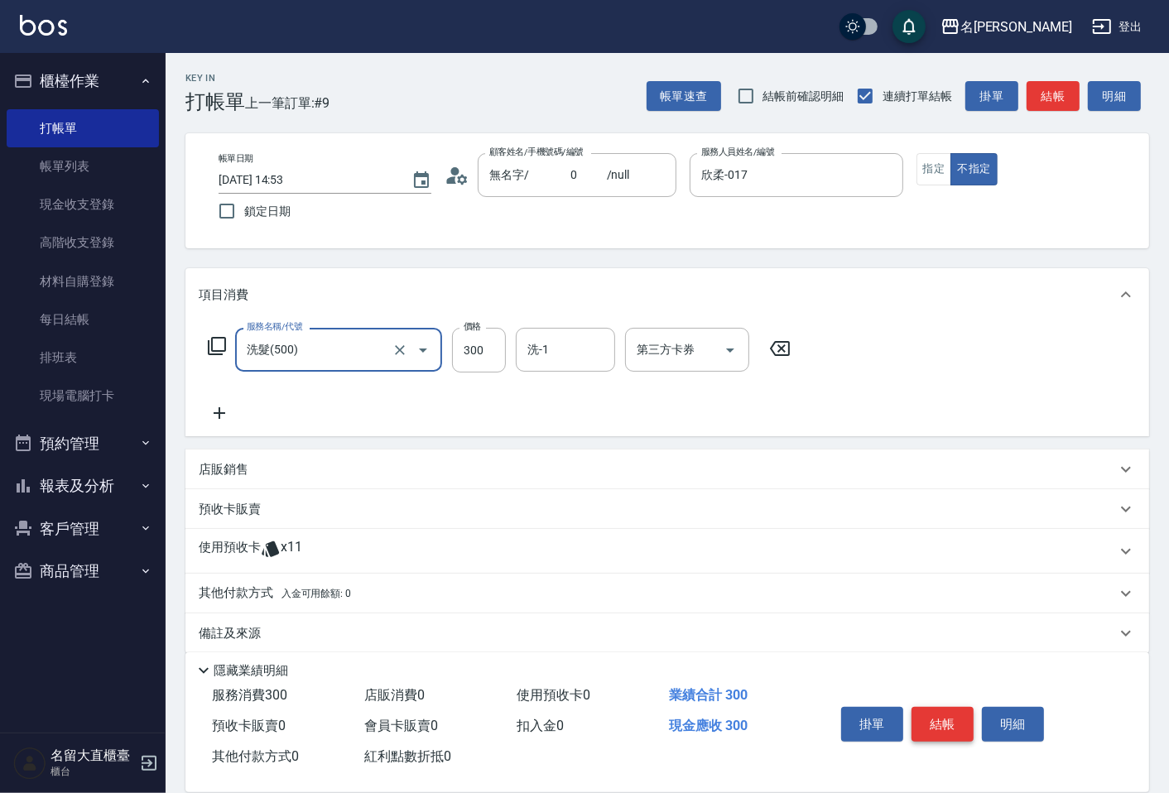
click at [949, 721] on button "結帳" at bounding box center [943, 724] width 62 height 35
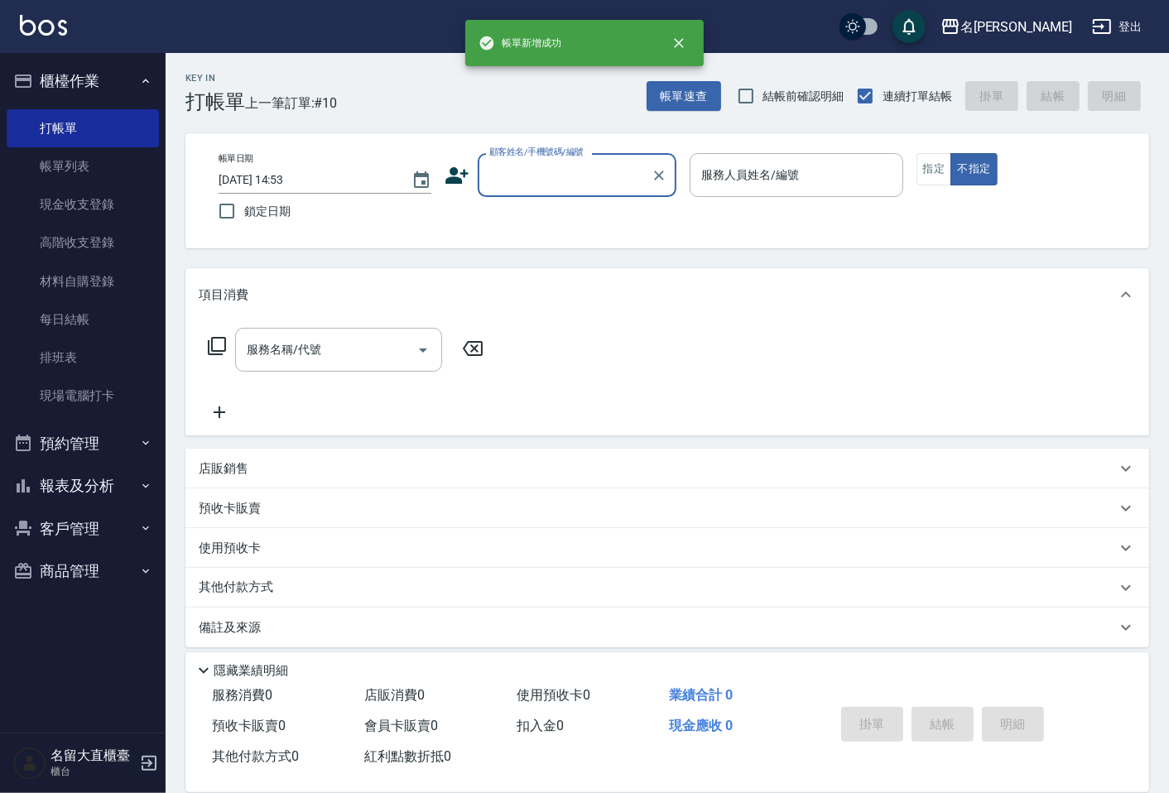
click at [100, 476] on button "報表及分析" at bounding box center [83, 486] width 152 height 43
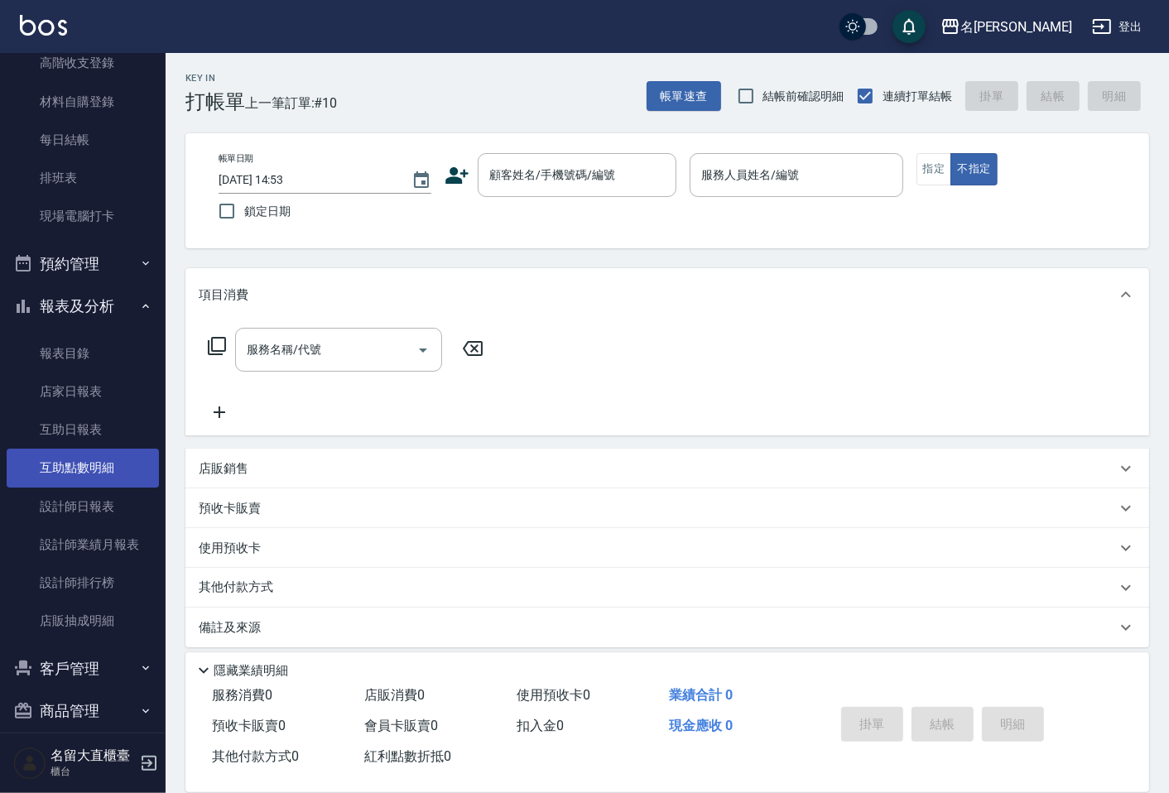
scroll to position [182, 0]
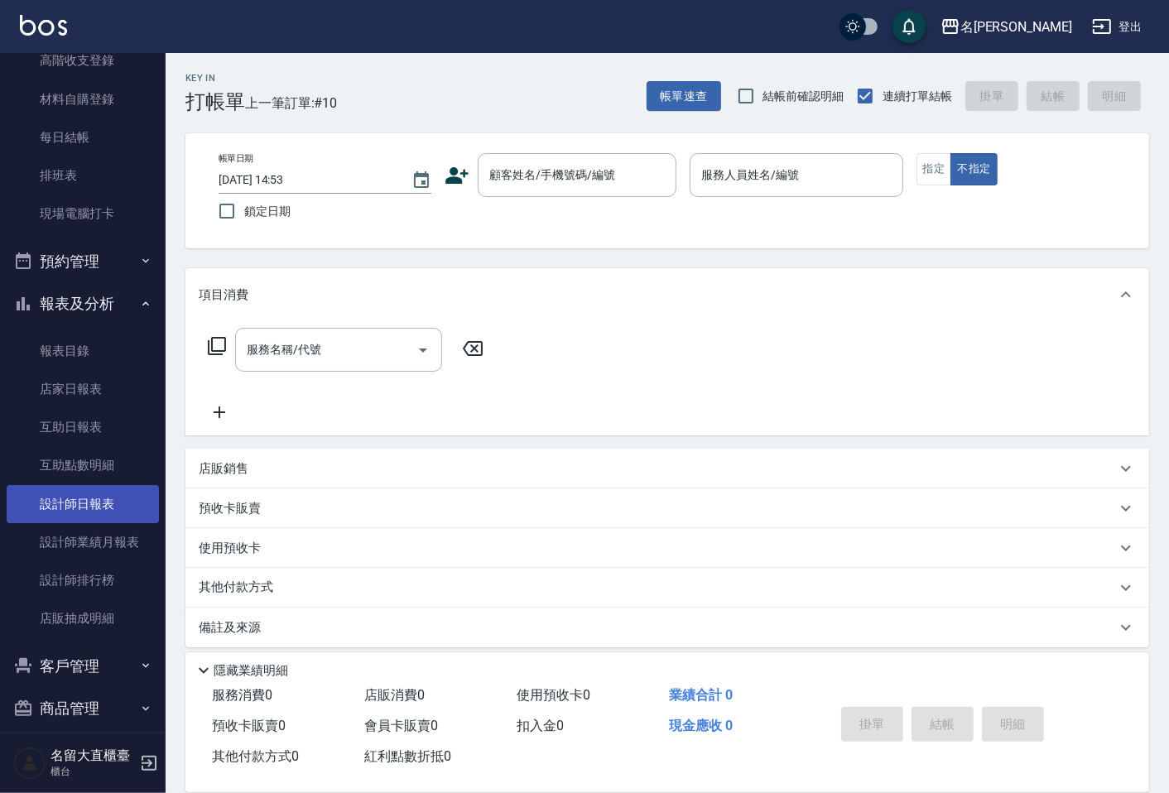
click at [80, 499] on link "設計師日報表" at bounding box center [83, 504] width 152 height 38
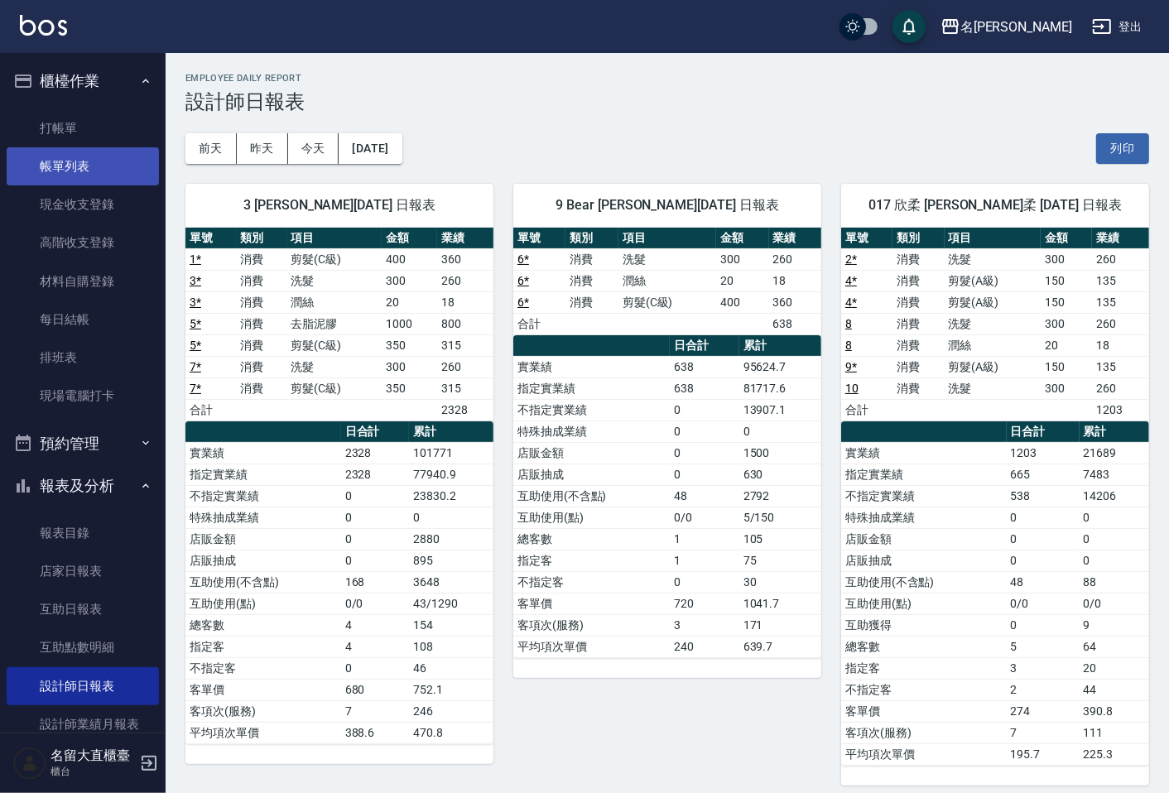
click at [65, 149] on link "帳單列表" at bounding box center [83, 166] width 152 height 38
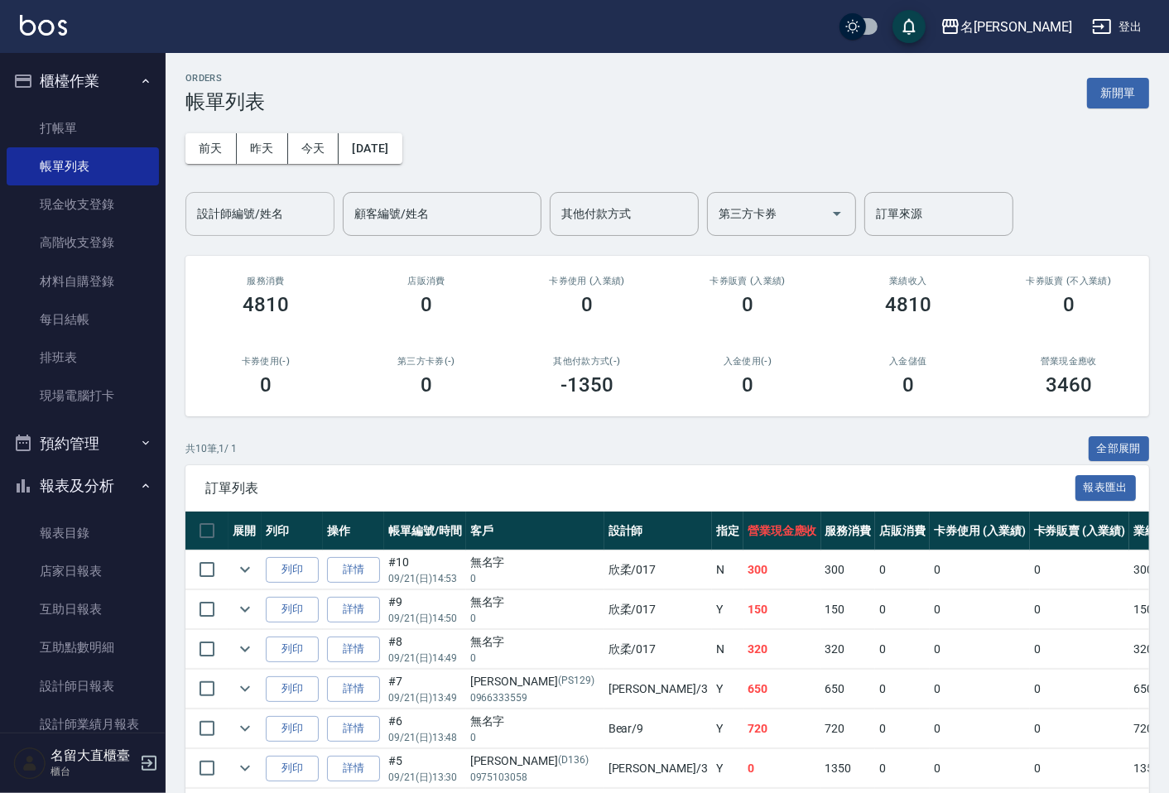
click at [235, 230] on div "設計師編號/姓名" at bounding box center [260, 214] width 149 height 44
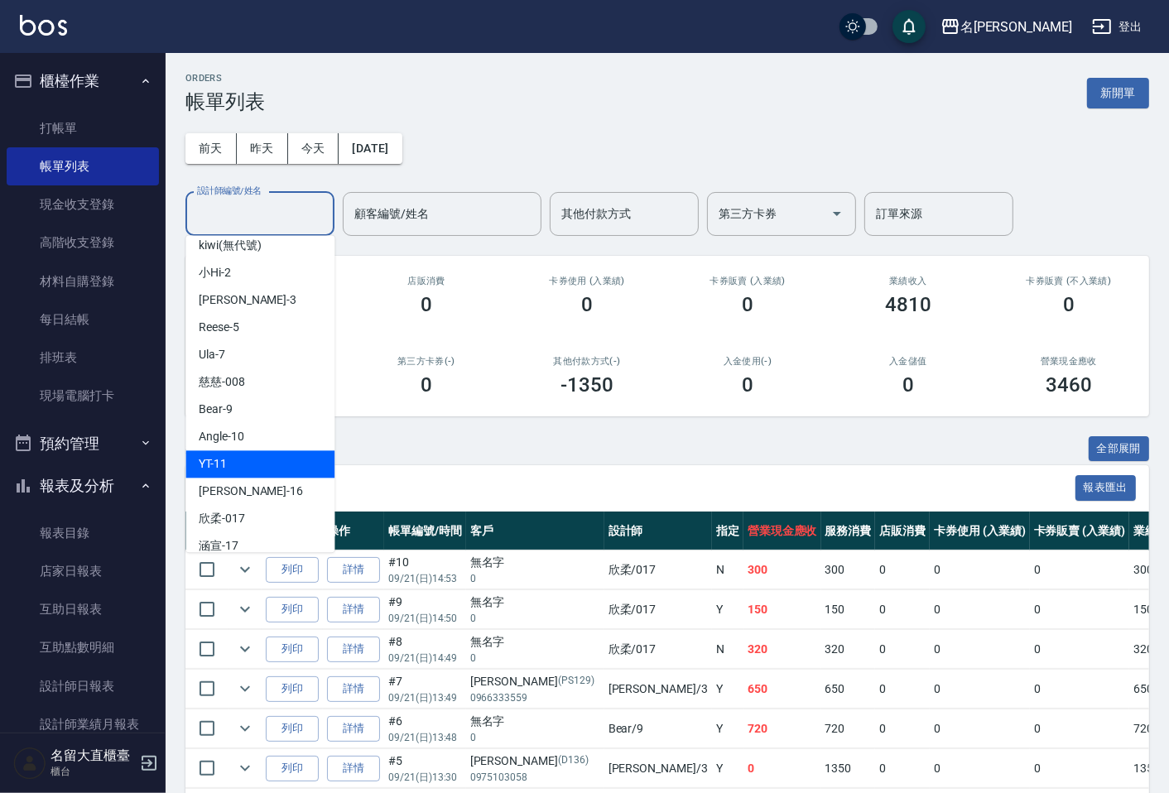
scroll to position [184, 0]
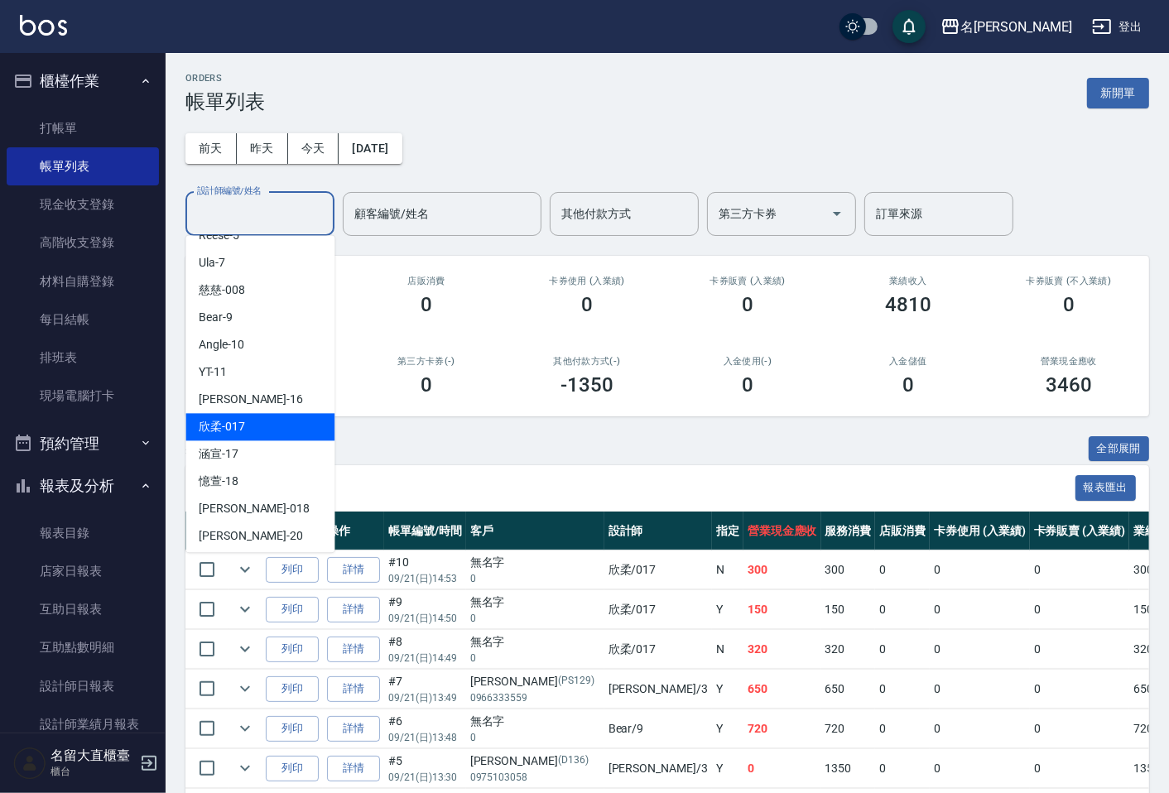
click at [262, 417] on div "欣柔 -017" at bounding box center [260, 426] width 149 height 27
type input "欣柔-017"
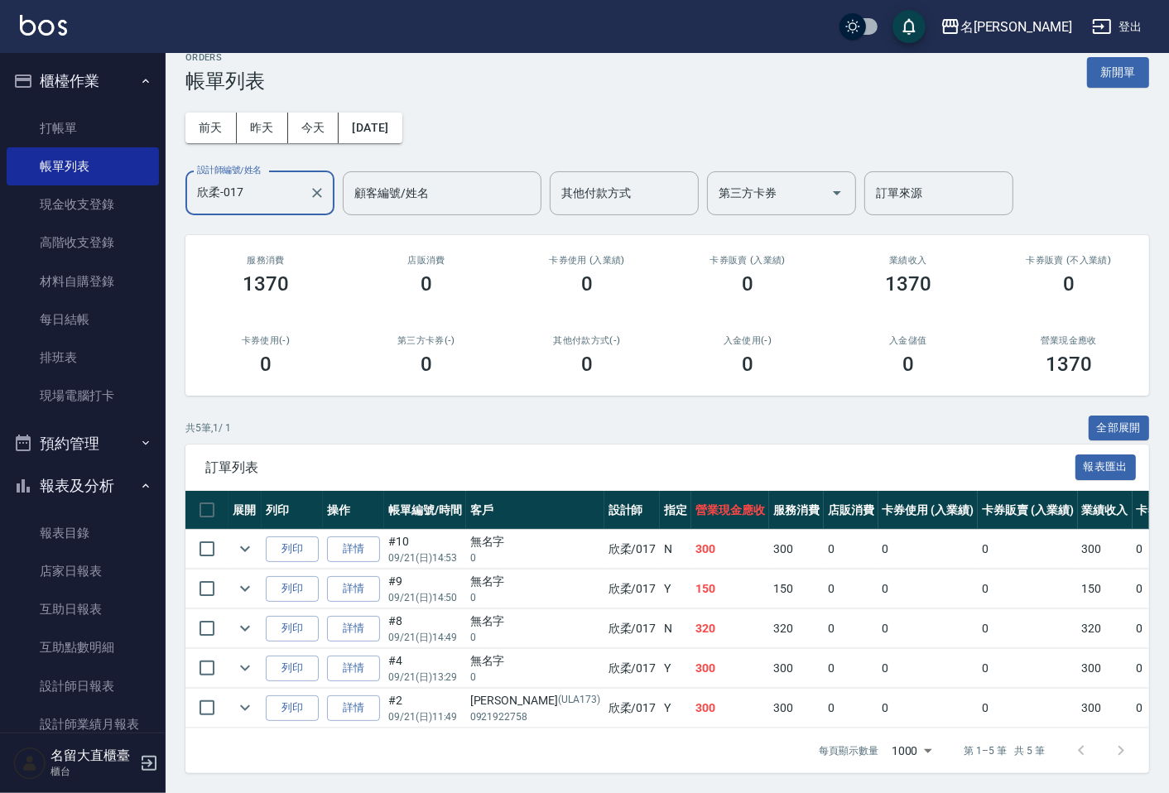
scroll to position [0, 0]
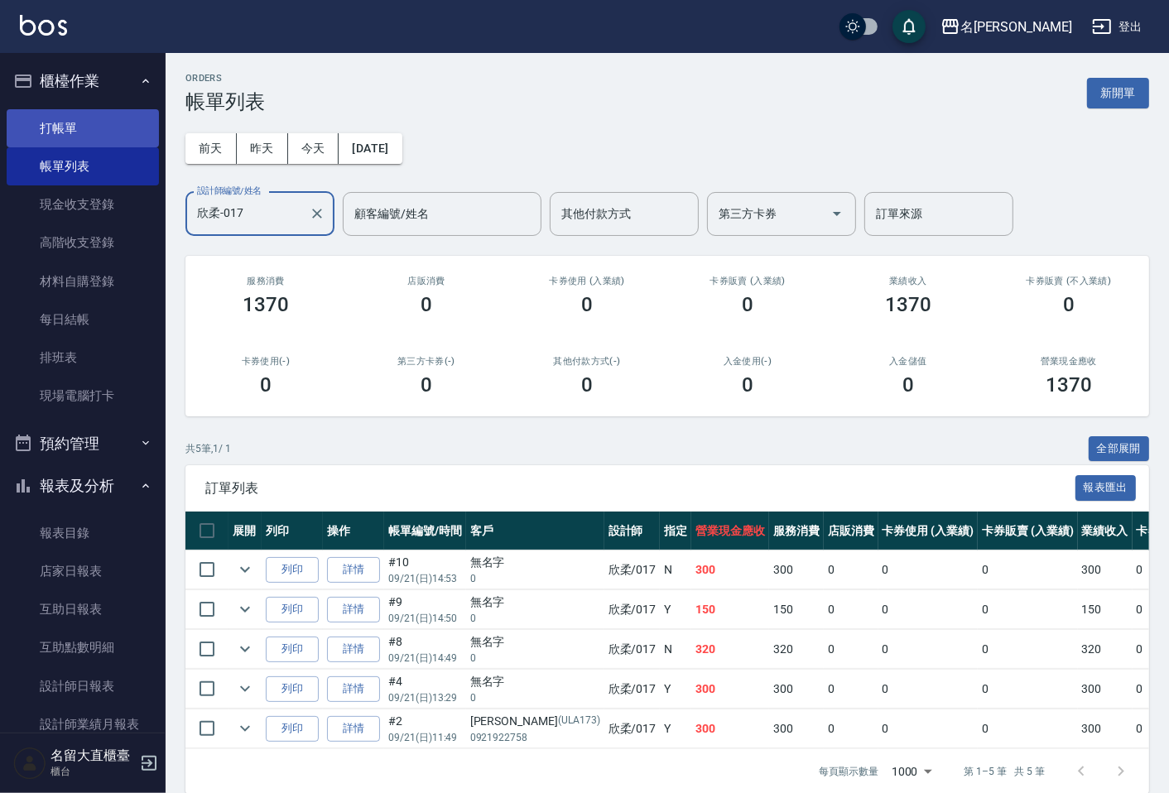
click at [66, 122] on link "打帳單" at bounding box center [83, 128] width 152 height 38
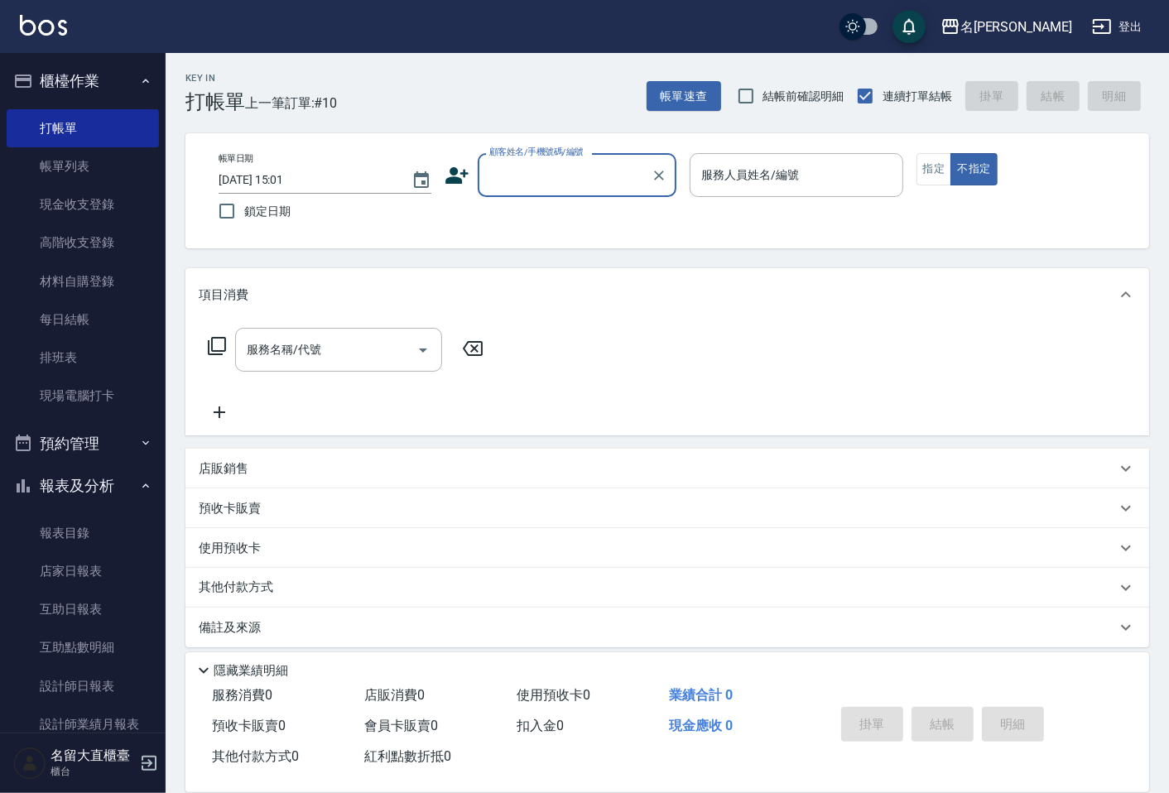
click at [581, 186] on input "顧客姓名/手機號碼/編號" at bounding box center [564, 175] width 159 height 29
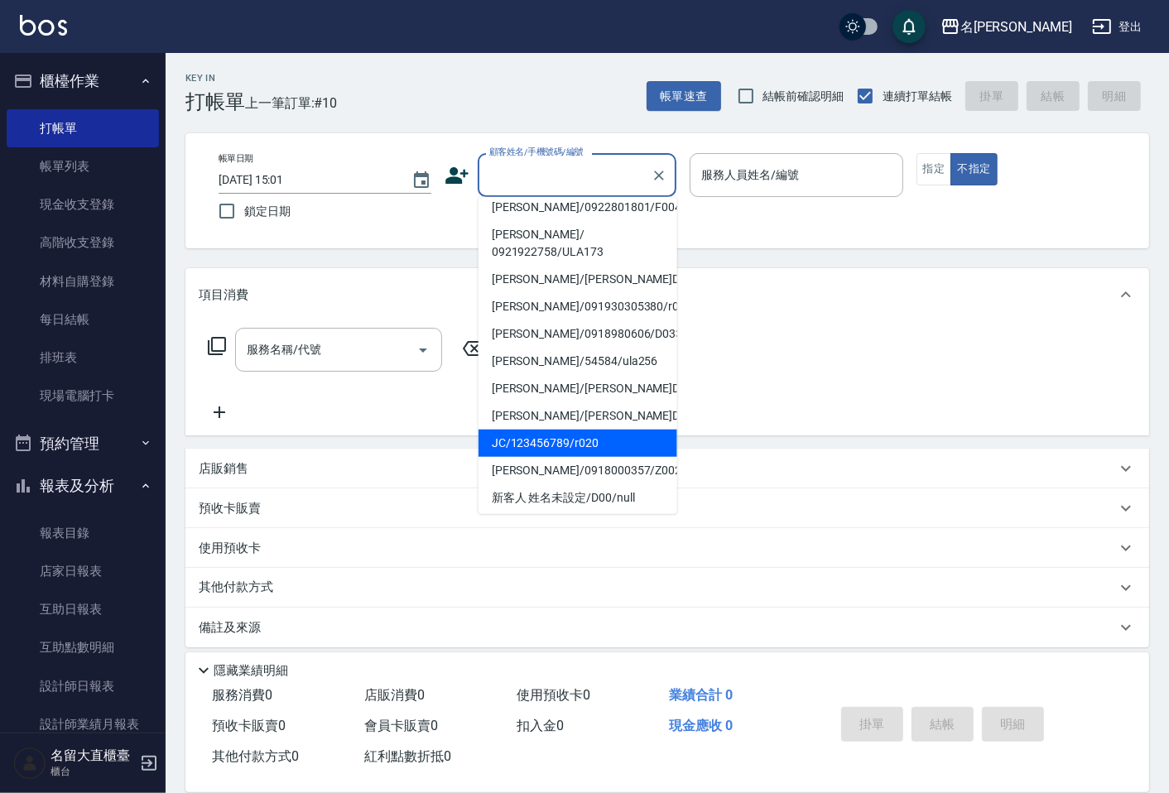
scroll to position [184, 0]
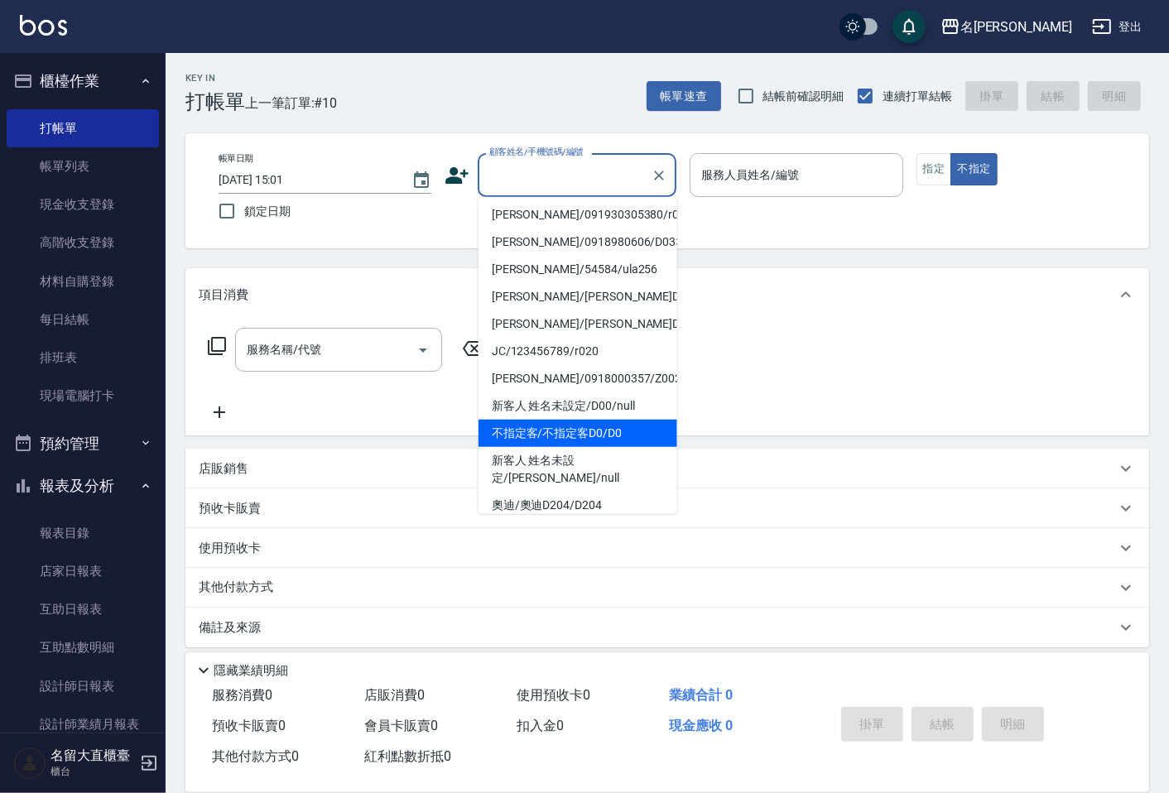
click at [552, 420] on li "不指定客/不指定客D0/D0" at bounding box center [578, 433] width 199 height 27
type input "不指定客/不指定客D0/D0"
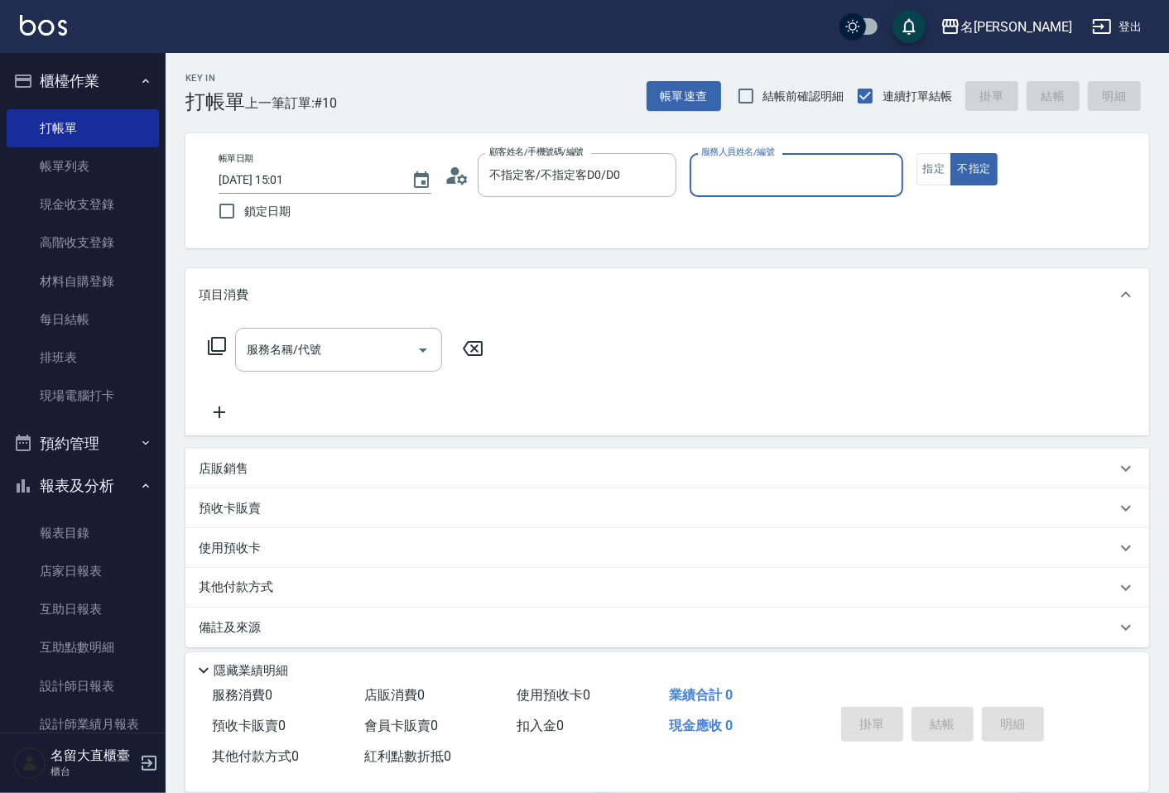
type input "[PERSON_NAME]3"
click at [951, 153] on button "不指定" at bounding box center [974, 169] width 46 height 32
type button "false"
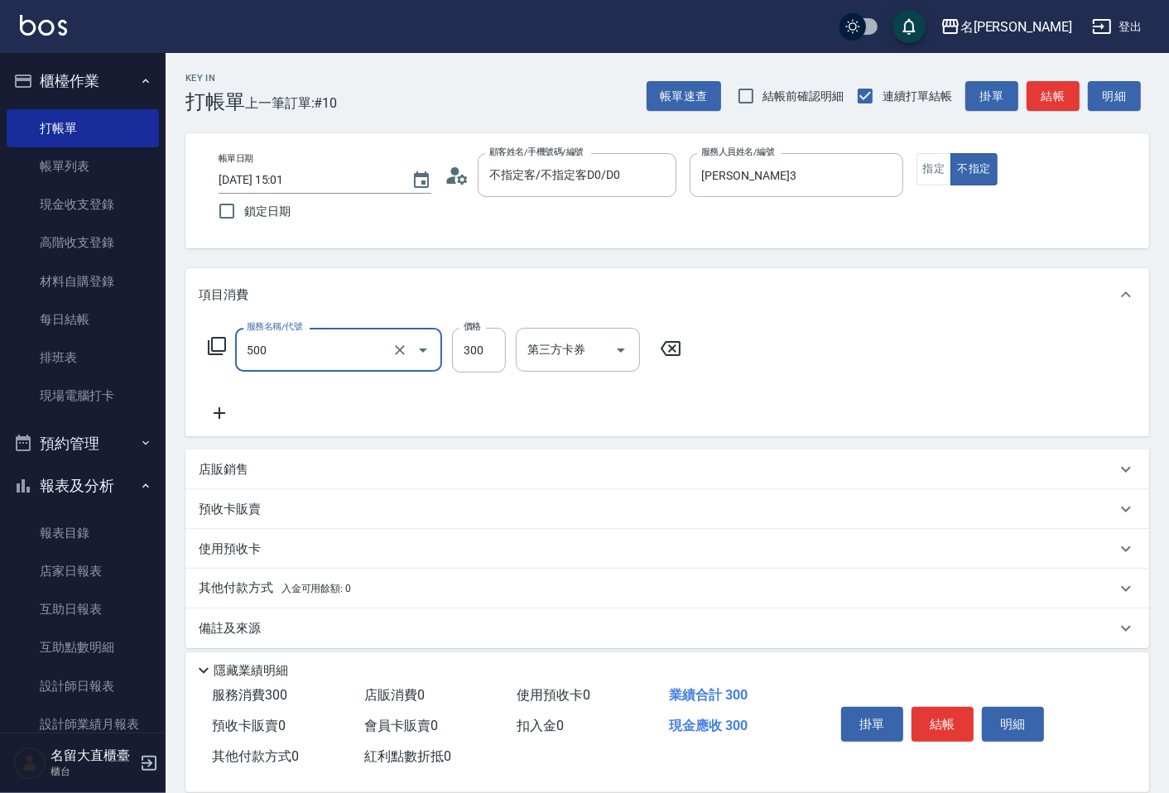
type input "洗髮(500)"
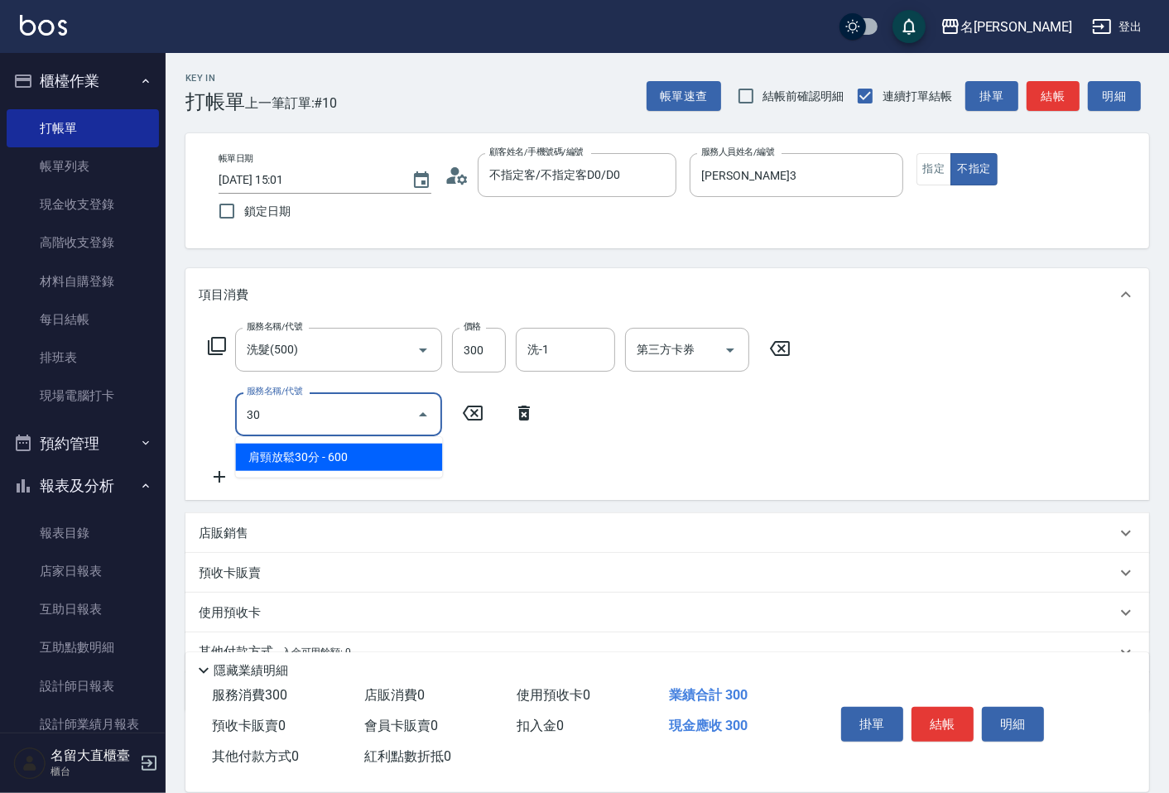
type input "3"
type input "[PERSON_NAME](802)"
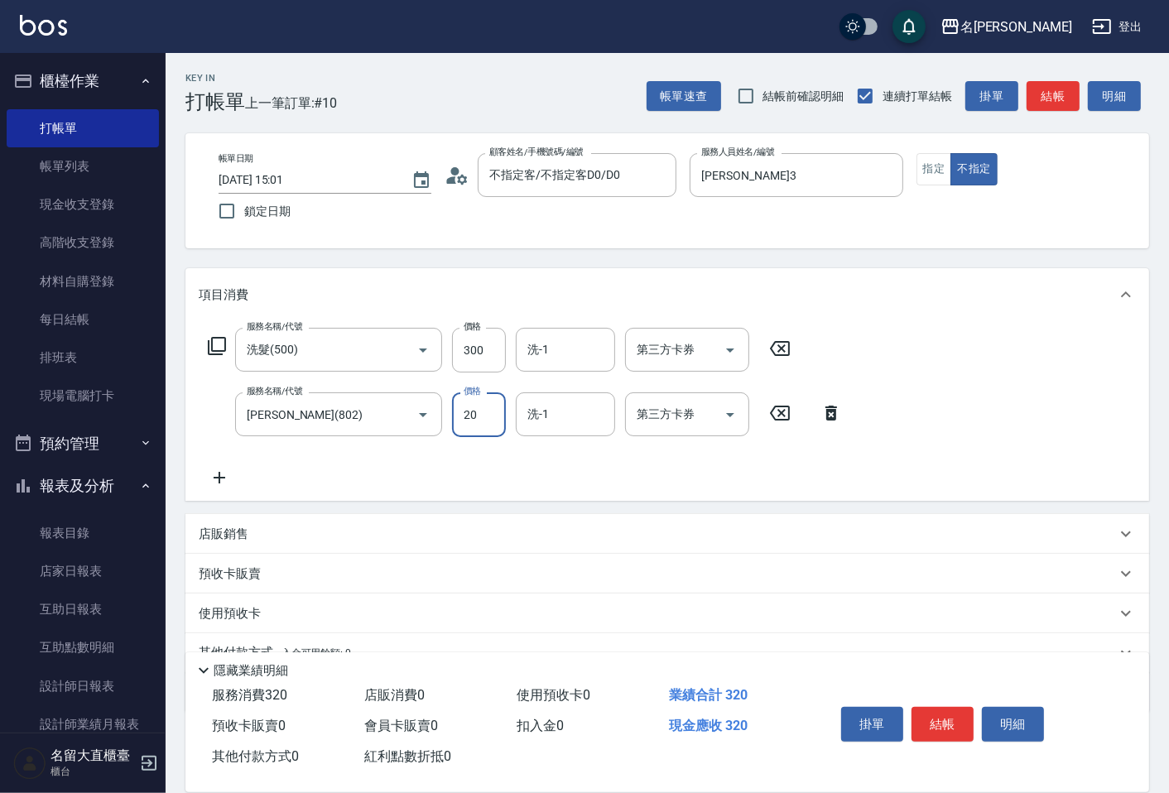
type input "20"
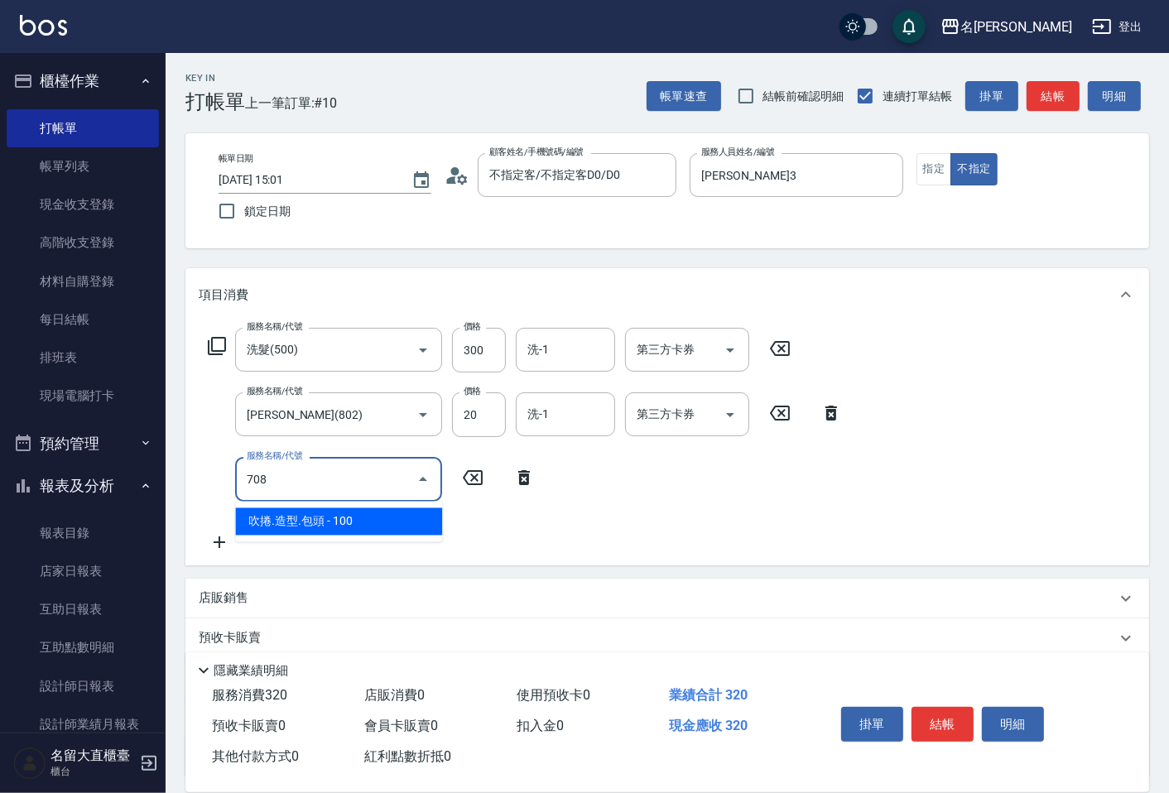
type input "吹捲.造型.包頭(708)"
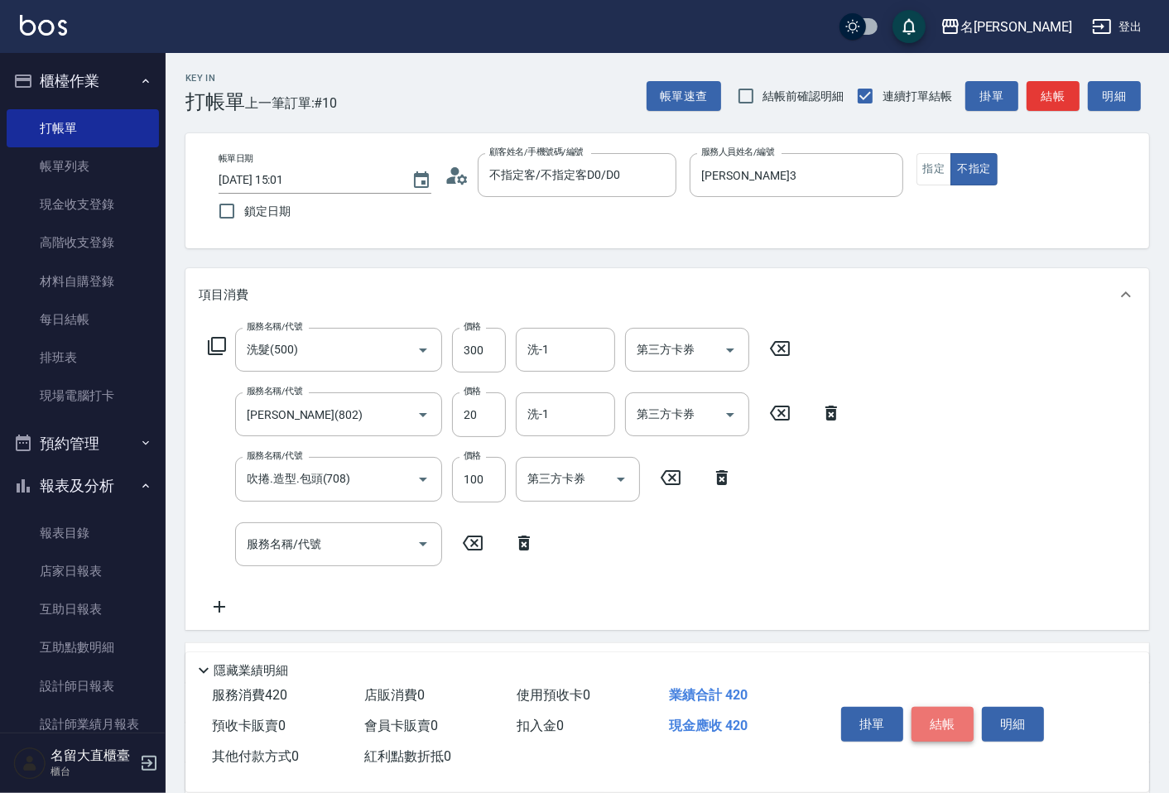
click at [957, 726] on button "結帳" at bounding box center [943, 724] width 62 height 35
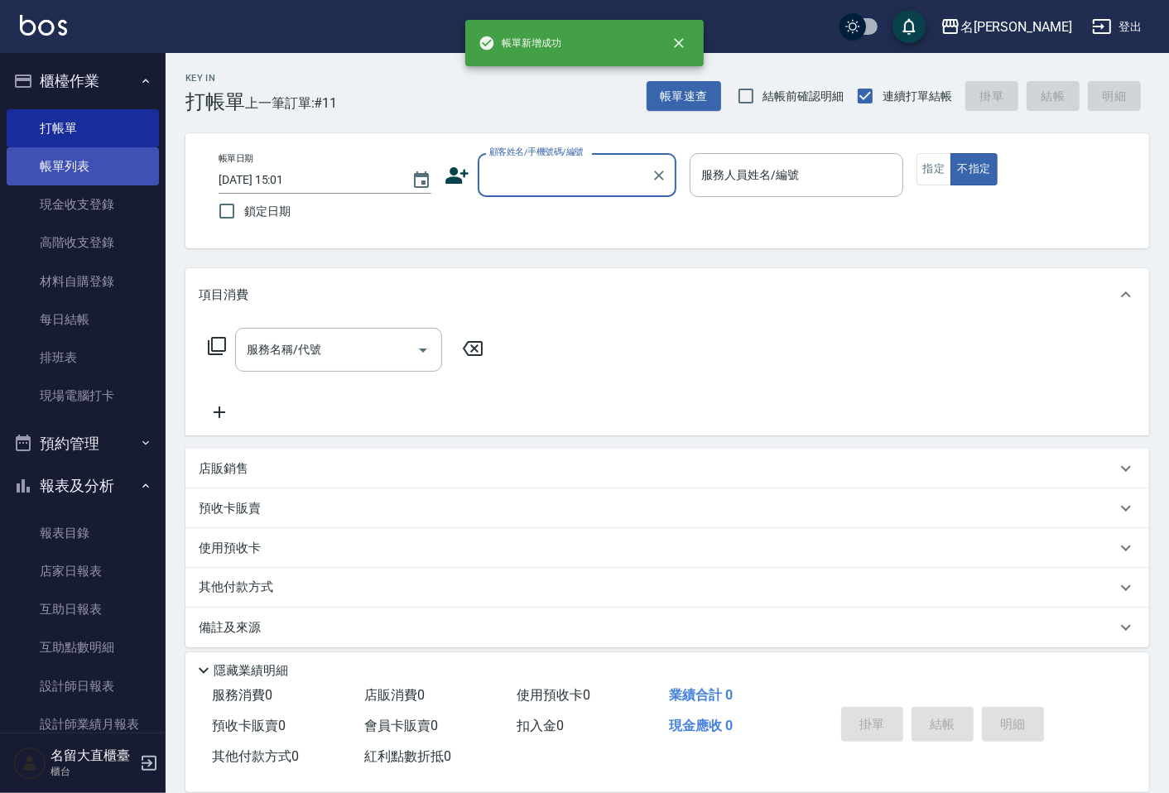
click at [98, 149] on link "帳單列表" at bounding box center [83, 166] width 152 height 38
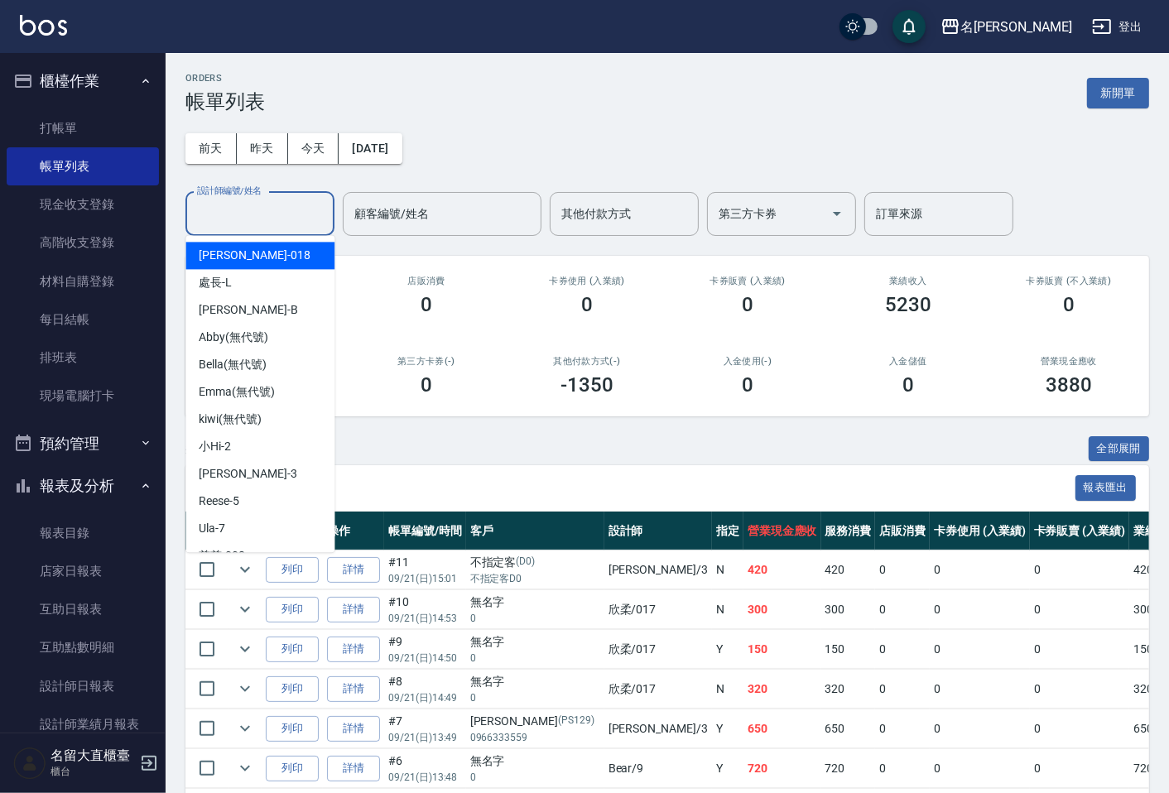
click at [277, 218] on input "設計師編號/姓名" at bounding box center [260, 214] width 134 height 29
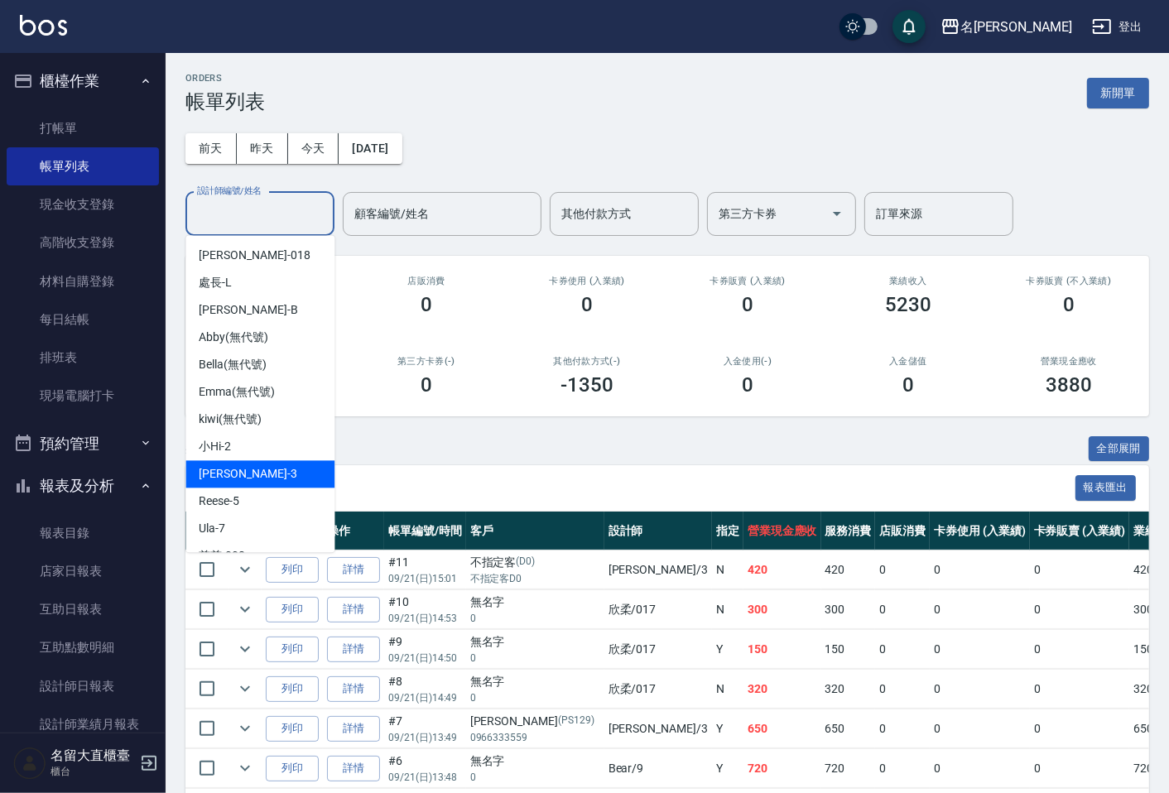
click at [232, 480] on span "[PERSON_NAME]3" at bounding box center [248, 473] width 98 height 17
type input "[PERSON_NAME]3"
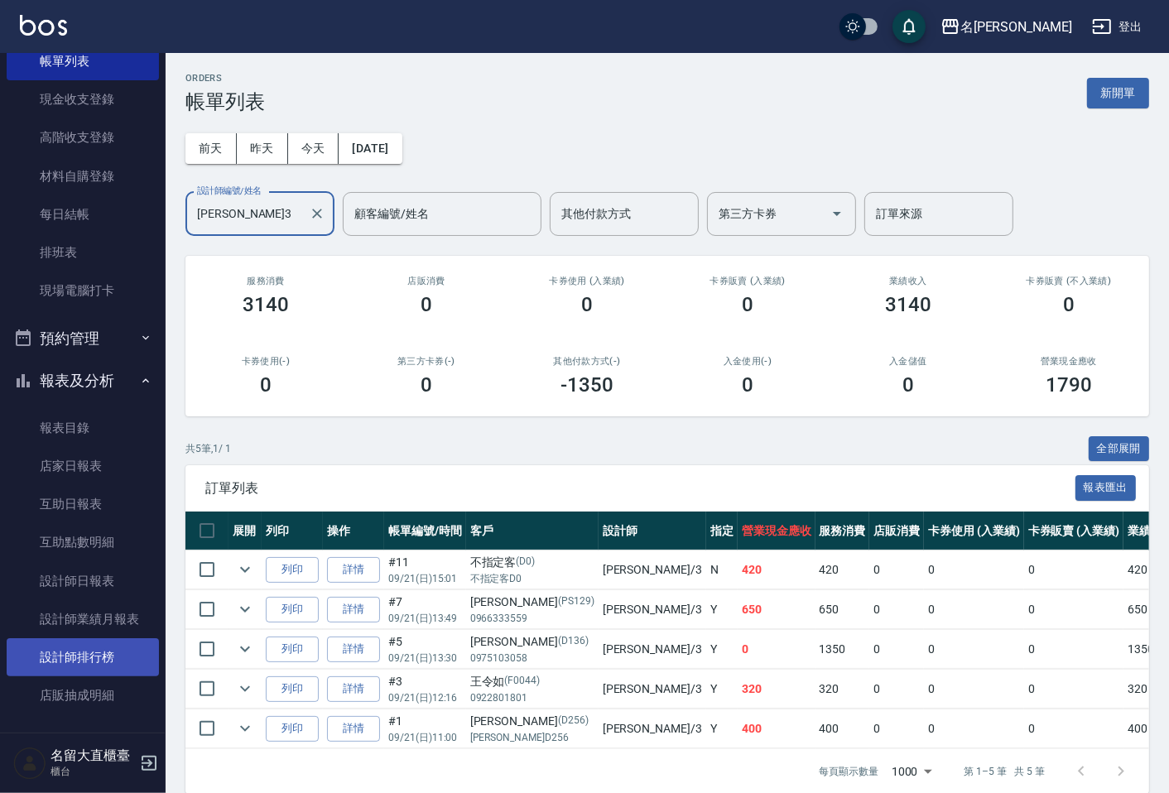
scroll to position [184, 0]
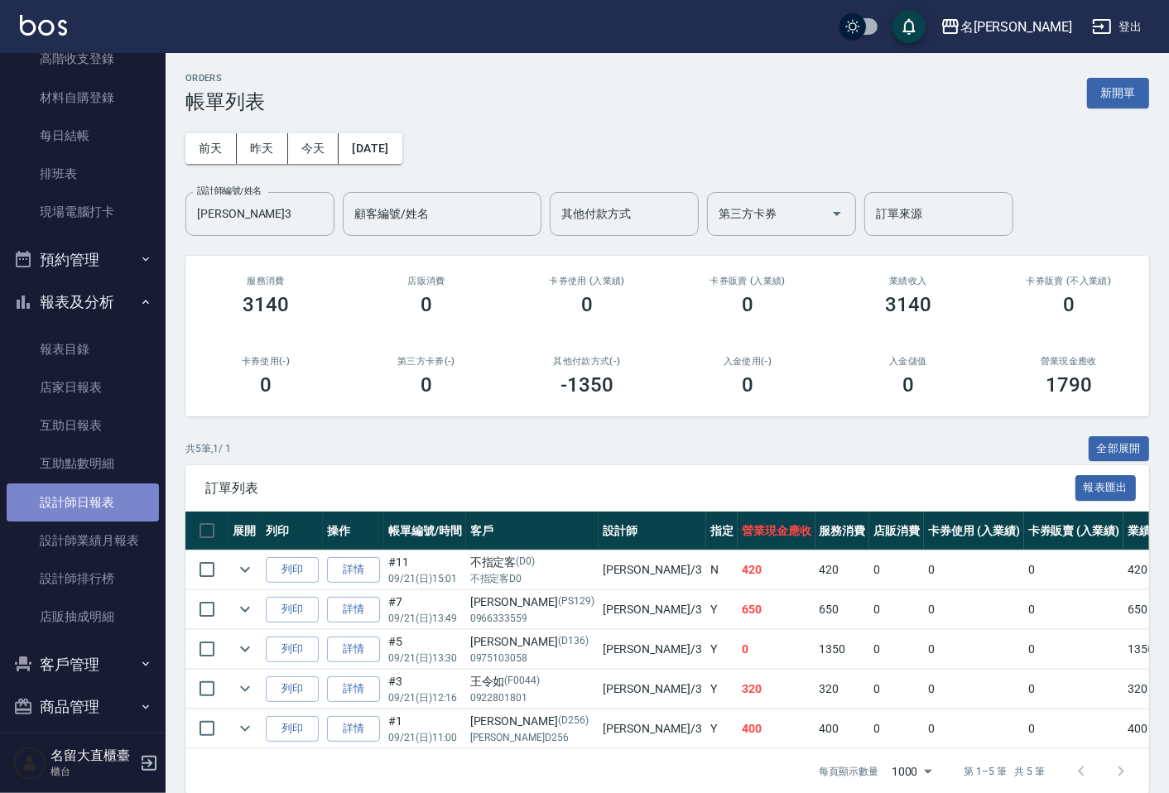
click at [110, 502] on link "設計師日報表" at bounding box center [83, 503] width 152 height 38
